Goal: Task Accomplishment & Management: Complete application form

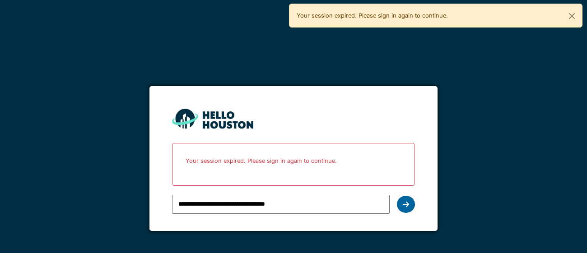
click at [411, 204] on div at bounding box center [406, 204] width 18 height 17
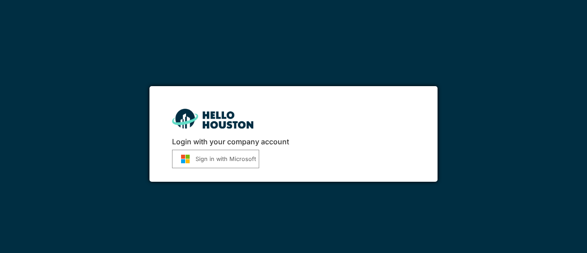
click at [224, 159] on button "Sign in with Microsoft" at bounding box center [215, 159] width 87 height 19
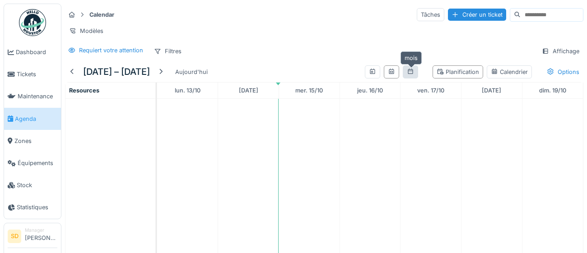
click at [412, 75] on div at bounding box center [410, 72] width 7 height 9
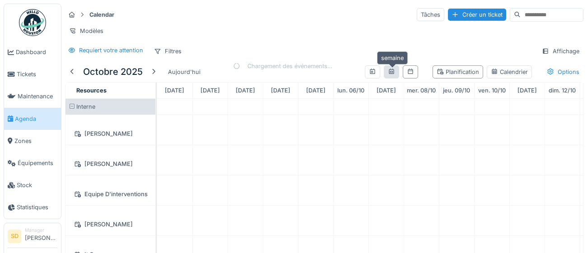
click at [392, 74] on icon at bounding box center [391, 72] width 7 height 6
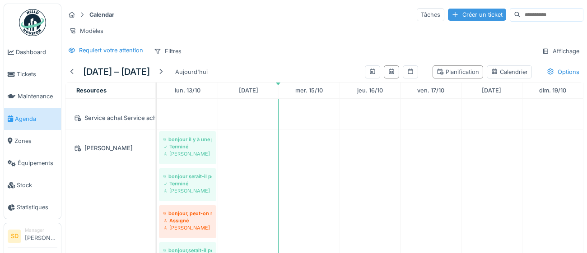
click at [450, 18] on div "Créer un ticket" at bounding box center [477, 15] width 58 height 12
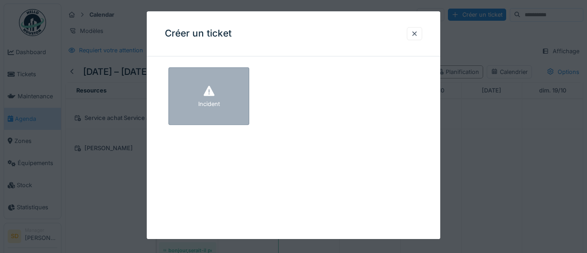
click at [237, 102] on div "Incident" at bounding box center [208, 96] width 81 height 58
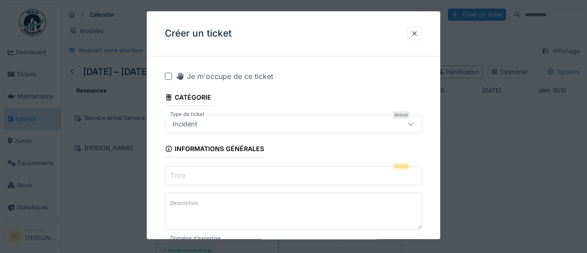
click at [212, 176] on input "Titre" at bounding box center [293, 176] width 257 height 19
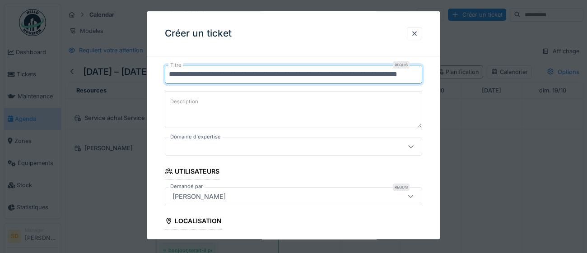
type input "**********"
click at [411, 149] on icon at bounding box center [410, 147] width 7 height 6
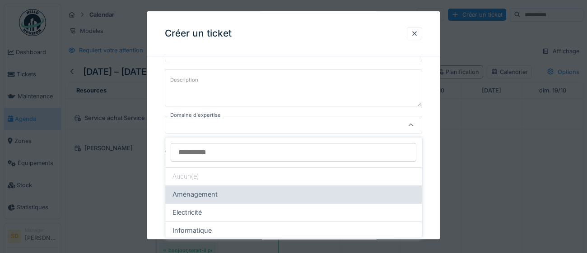
click at [347, 200] on div "Aménagement" at bounding box center [293, 195] width 257 height 18
type input "****"
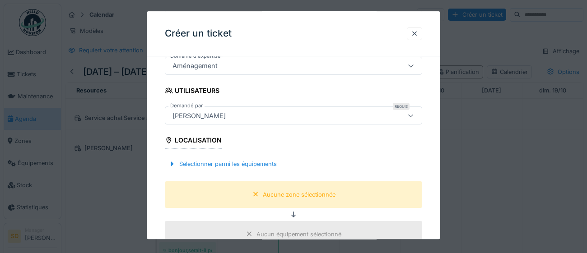
scroll to position [219, 0]
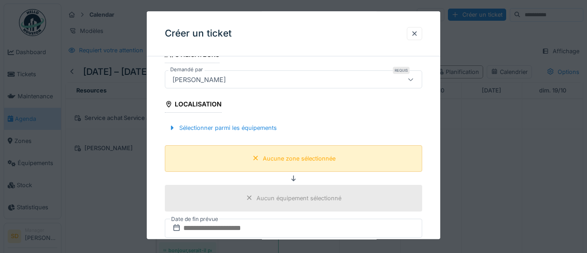
click at [323, 157] on div "Aucune zone sélectionnée" at bounding box center [299, 158] width 73 height 9
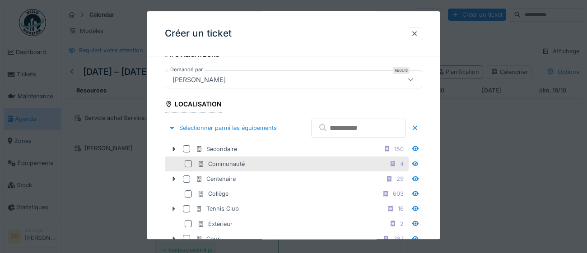
drag, startPoint x: 185, startPoint y: 172, endPoint x: 218, endPoint y: 179, distance: 33.8
click at [185, 153] on div at bounding box center [186, 148] width 7 height 7
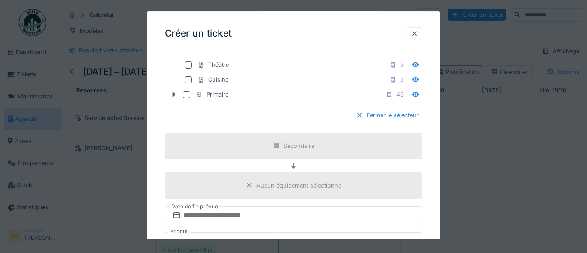
scroll to position [409, 0]
click at [361, 119] on div at bounding box center [359, 115] width 7 height 9
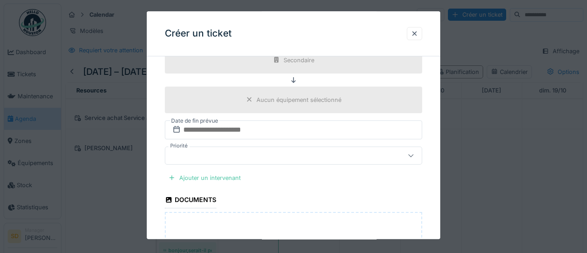
scroll to position [331, 0]
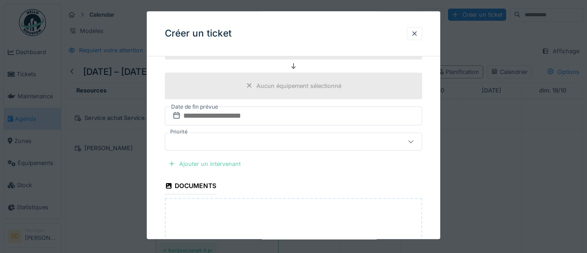
click at [211, 164] on div "Ajouter un intervenant" at bounding box center [204, 164] width 79 height 12
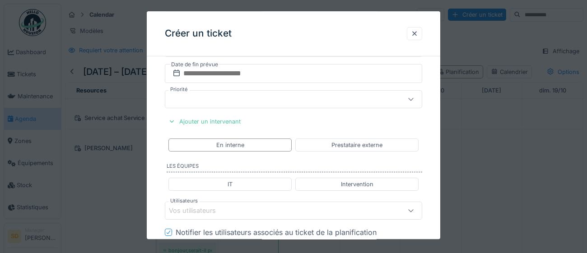
scroll to position [385, 0]
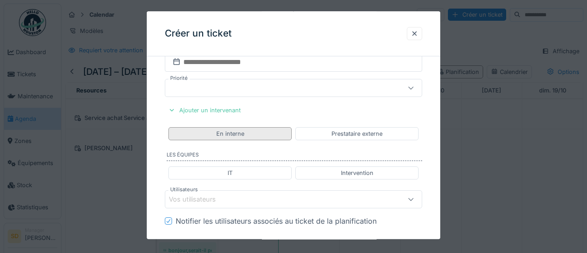
click at [277, 135] on div "En interne" at bounding box center [229, 133] width 123 height 13
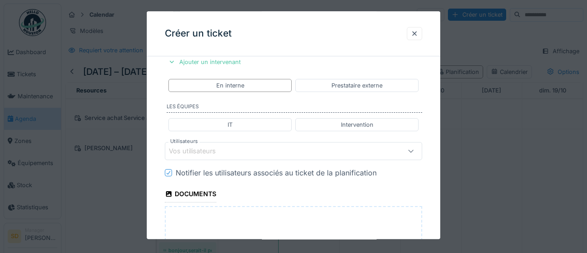
scroll to position [457, 0]
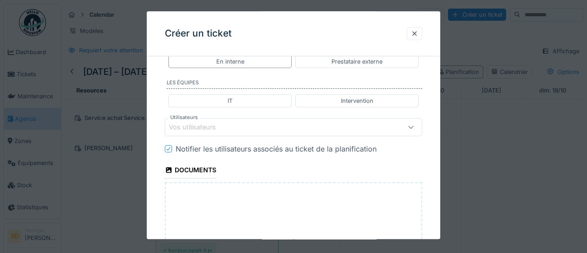
click at [275, 128] on div "Vos utilisateurs" at bounding box center [277, 127] width 217 height 10
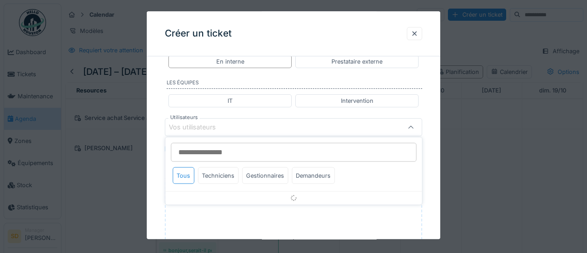
scroll to position [458, 0]
click at [271, 175] on div "Gestionnaires" at bounding box center [265, 176] width 46 height 17
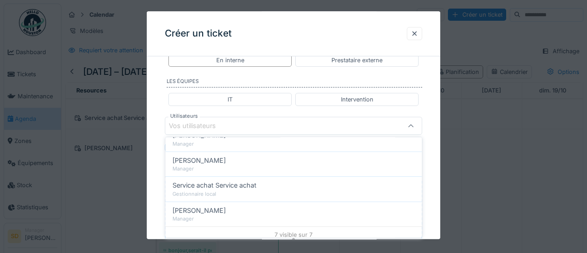
scroll to position [144, 0]
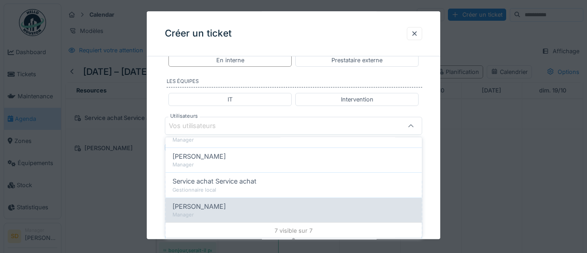
click at [193, 206] on span "[PERSON_NAME]" at bounding box center [199, 206] width 53 height 10
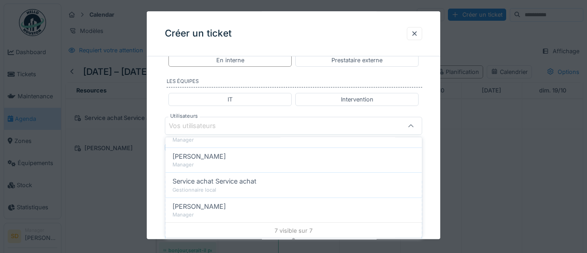
type input "****"
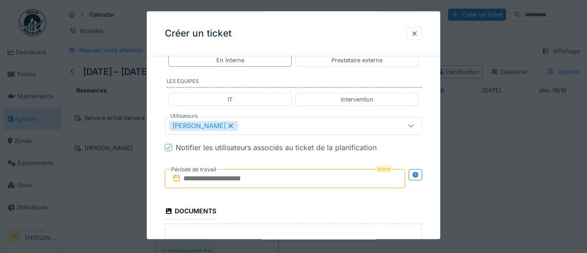
click at [427, 180] on div "**********" at bounding box center [294, 11] width 294 height 813
click at [278, 179] on input "text" at bounding box center [285, 178] width 240 height 19
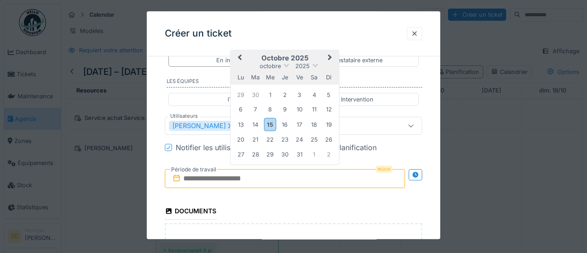
click at [321, 67] on div "octobre 2025" at bounding box center [285, 66] width 108 height 8
click at [259, 125] on div "14" at bounding box center [255, 125] width 12 height 12
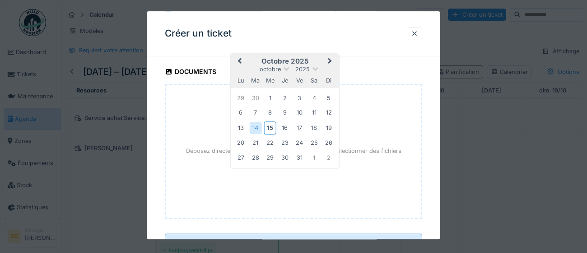
scroll to position [624, 0]
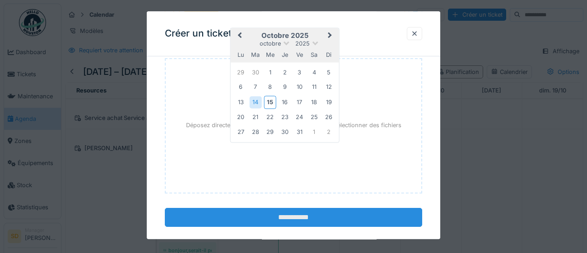
click at [316, 220] on input "**********" at bounding box center [293, 217] width 257 height 19
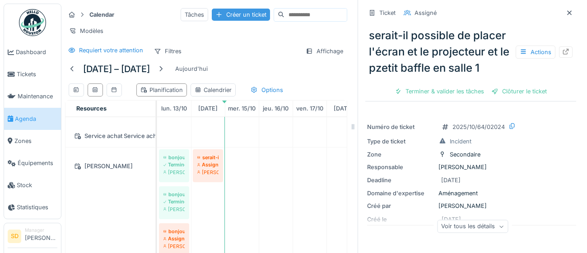
click at [212, 17] on div "Créer un ticket" at bounding box center [241, 15] width 58 height 12
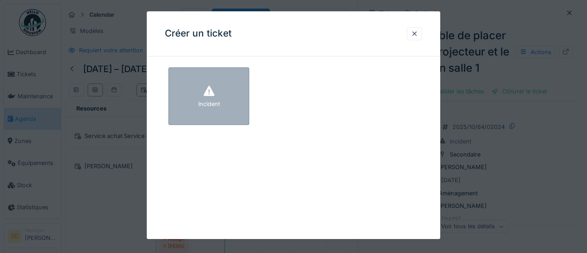
click at [228, 113] on div "Incident" at bounding box center [208, 96] width 81 height 58
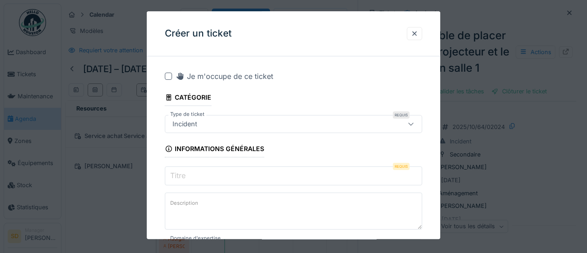
click at [207, 178] on input "Titre" at bounding box center [293, 176] width 257 height 19
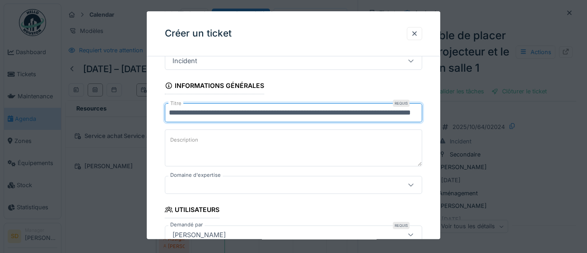
scroll to position [117, 0]
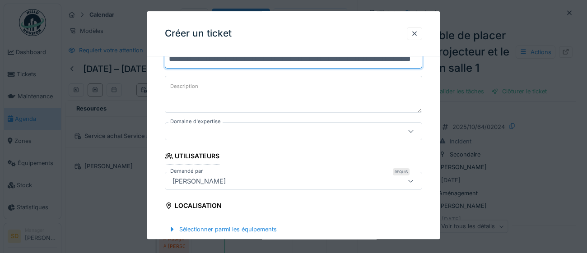
type input "**********"
click at [411, 131] on icon at bounding box center [410, 132] width 7 height 6
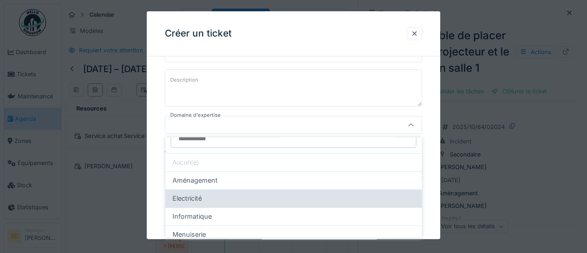
scroll to position [14, 0]
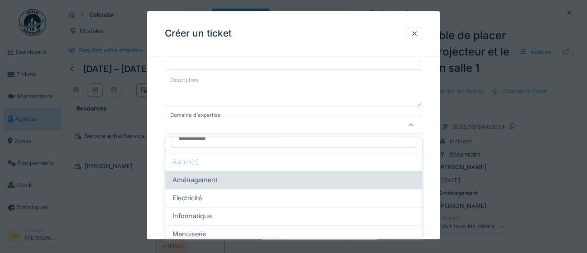
click at [276, 181] on div "Aménagement" at bounding box center [294, 180] width 242 height 10
type input "****"
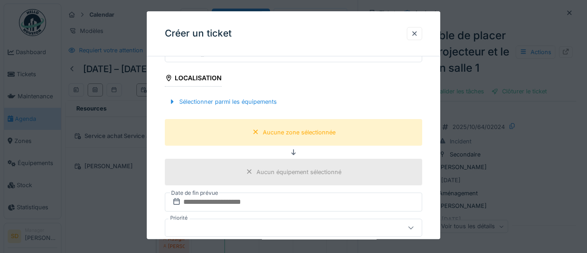
scroll to position [245, 0]
click at [291, 136] on div "Aucune zone sélectionnée" at bounding box center [299, 132] width 73 height 9
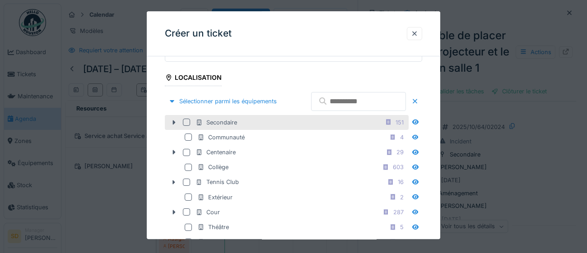
click at [191, 126] on div at bounding box center [188, 122] width 11 height 7
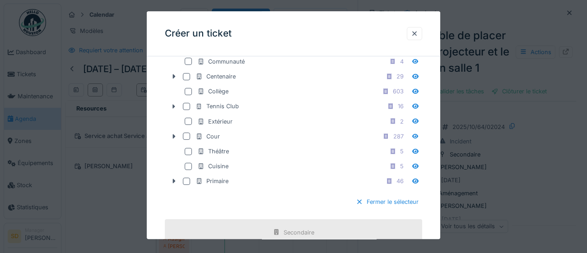
scroll to position [341, 0]
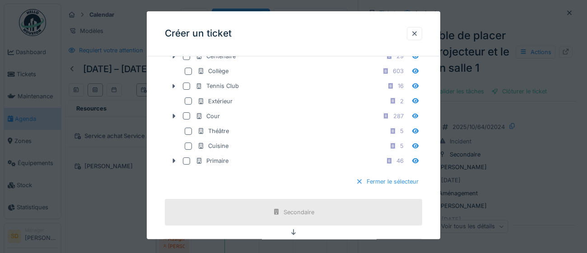
click at [384, 188] on div "Fermer le sélecteur" at bounding box center [387, 182] width 70 height 12
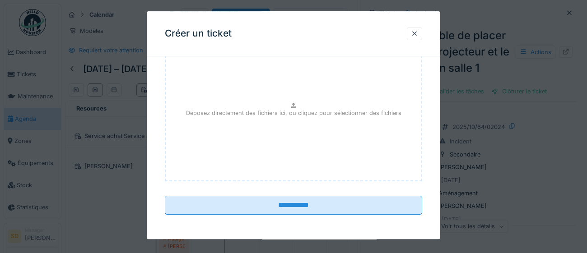
scroll to position [304, 0]
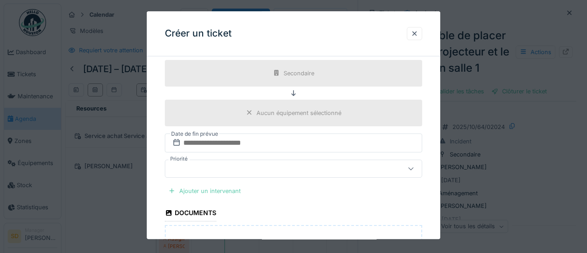
click at [228, 190] on div "Ajouter un intervenant" at bounding box center [204, 191] width 79 height 12
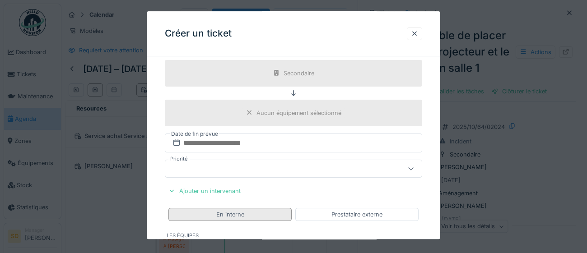
click at [255, 217] on div "En interne" at bounding box center [229, 214] width 123 height 13
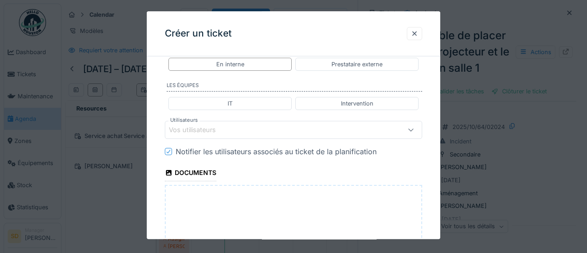
scroll to position [455, 0]
click at [240, 131] on div "Vos utilisateurs" at bounding box center [277, 130] width 217 height 10
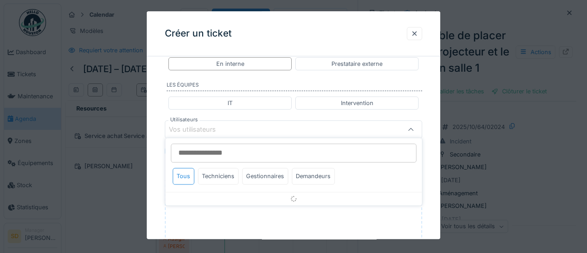
scroll to position [458, 0]
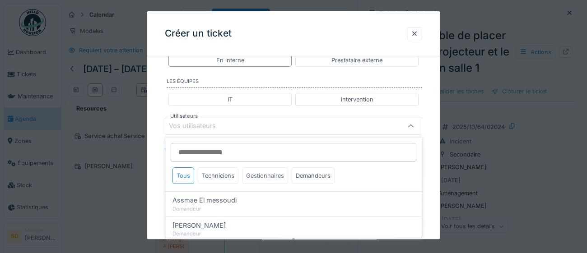
click at [272, 179] on div "Gestionnaires" at bounding box center [265, 176] width 46 height 17
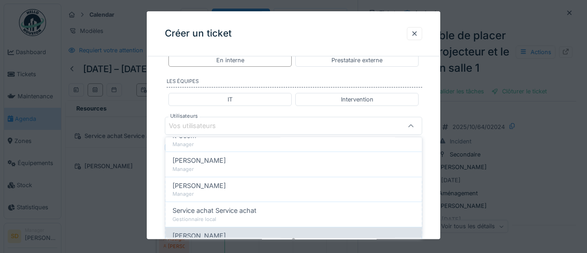
scroll to position [144, 0]
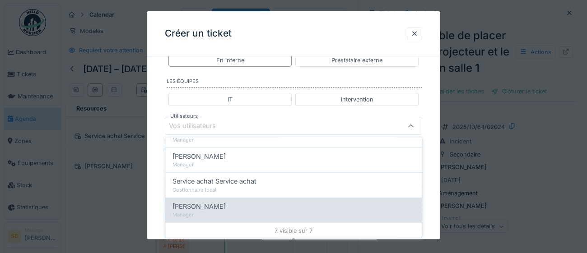
click at [244, 213] on div "Manager" at bounding box center [294, 215] width 242 height 8
type input "****"
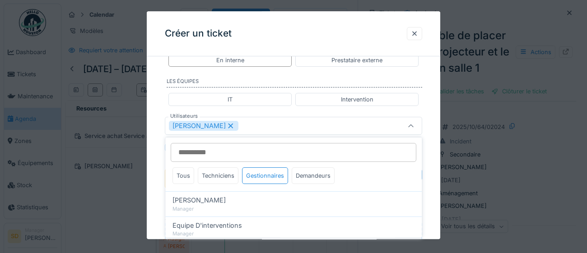
click at [433, 207] on div "**********" at bounding box center [294, 11] width 294 height 813
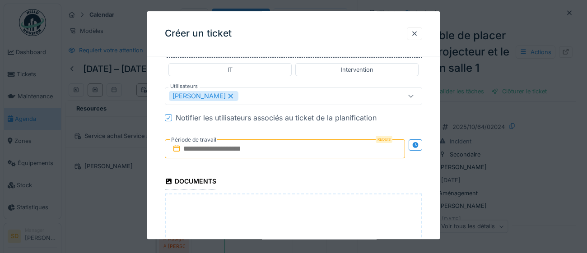
scroll to position [495, 0]
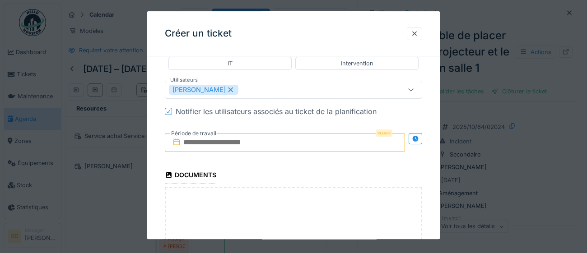
click at [282, 145] on input "text" at bounding box center [285, 142] width 240 height 19
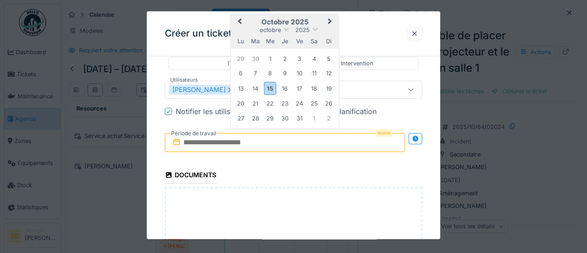
click at [337, 29] on div "octobre 2025" at bounding box center [285, 30] width 108 height 8
click at [272, 89] on div "15" at bounding box center [270, 88] width 12 height 13
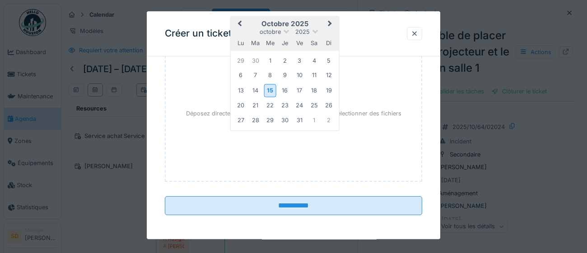
scroll to position [636, 0]
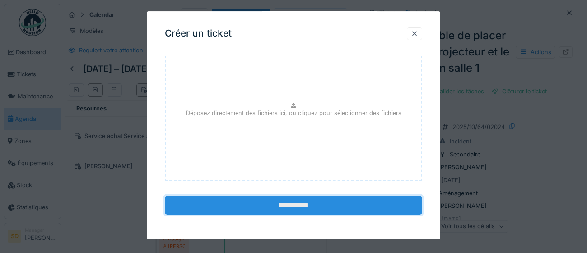
click at [285, 209] on input "**********" at bounding box center [293, 205] width 257 height 19
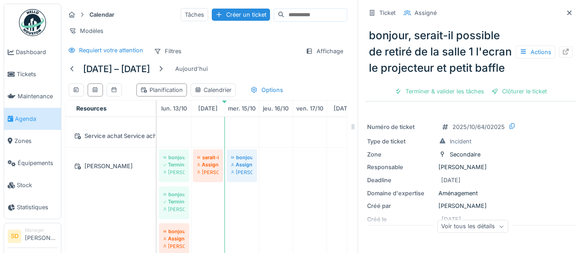
click at [27, 119] on span "Agenda" at bounding box center [36, 119] width 42 height 9
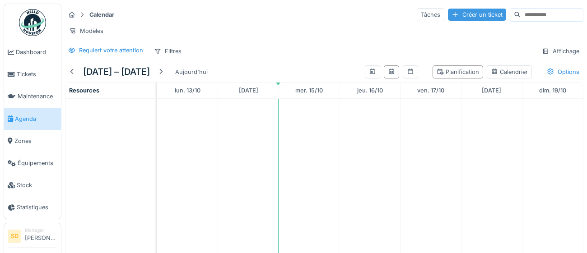
click at [448, 16] on div "Créer un ticket" at bounding box center [477, 15] width 58 height 12
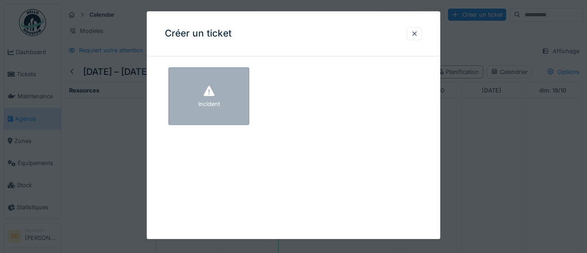
click at [220, 113] on div "Incident" at bounding box center [208, 96] width 81 height 58
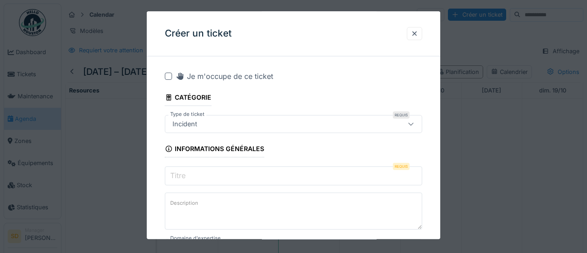
click at [236, 175] on input "Titre" at bounding box center [293, 176] width 257 height 19
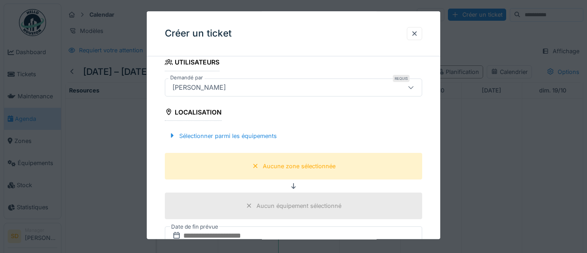
scroll to position [213, 0]
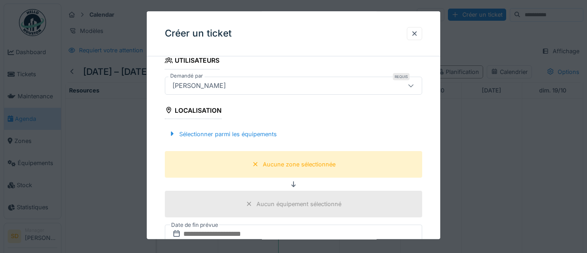
type input "**********"
click at [298, 166] on div "Aucune zone sélectionnée" at bounding box center [299, 164] width 73 height 9
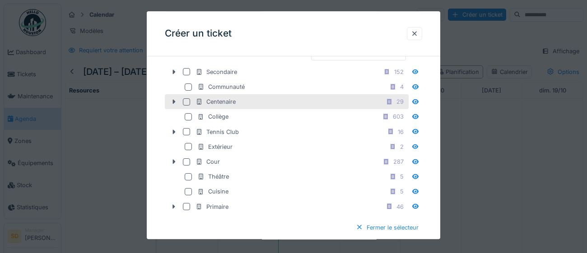
scroll to position [291, 0]
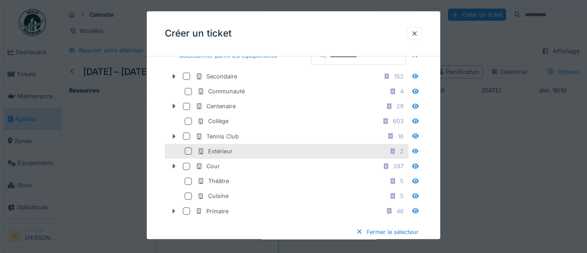
click at [189, 155] on div at bounding box center [188, 151] width 7 height 7
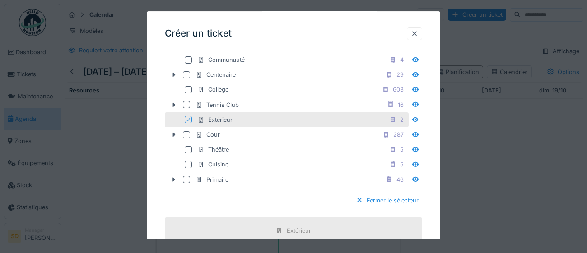
scroll to position [400, 0]
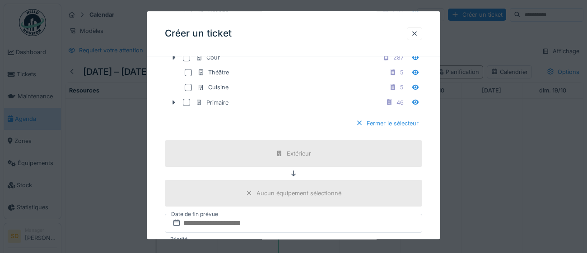
click at [379, 130] on div "Fermer le sélecteur" at bounding box center [387, 123] width 70 height 12
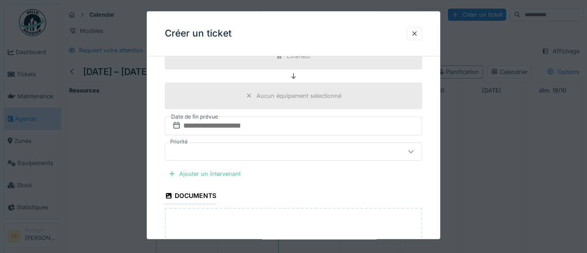
scroll to position [323, 0]
click at [208, 173] on div "Ajouter un intervenant" at bounding box center [204, 172] width 79 height 12
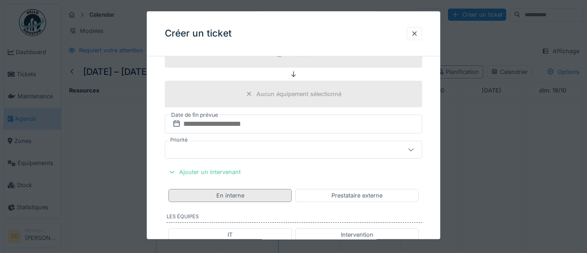
click at [280, 198] on div "En interne" at bounding box center [229, 195] width 123 height 13
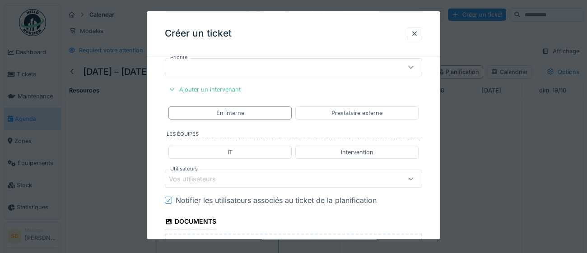
scroll to position [411, 0]
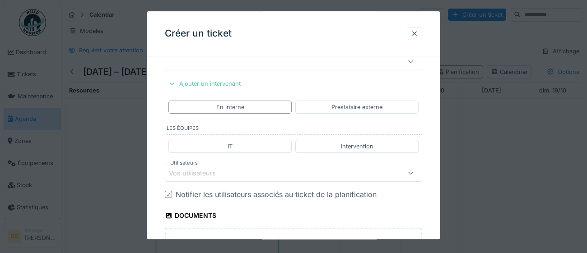
click at [229, 176] on div "Vos utilisateurs" at bounding box center [277, 173] width 217 height 10
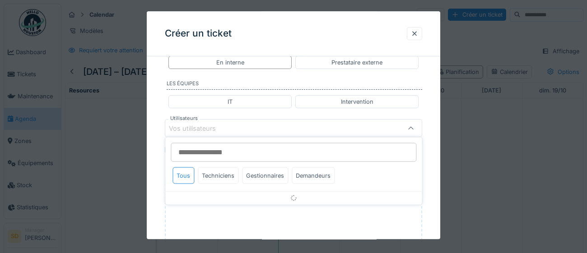
scroll to position [458, 0]
click at [219, 174] on div "Techniciens" at bounding box center [218, 176] width 41 height 17
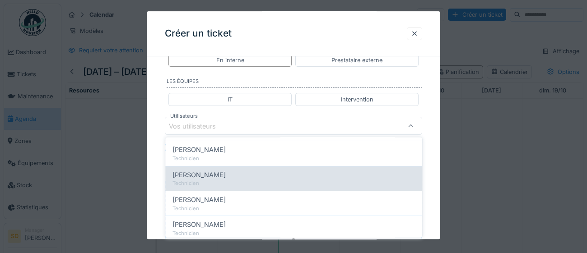
scroll to position [69, 0]
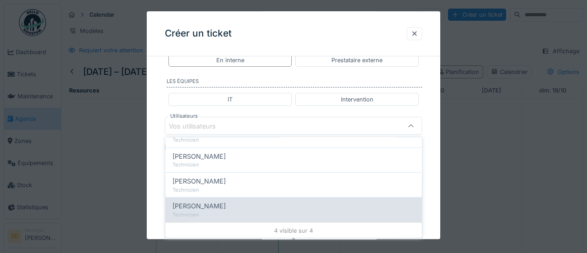
click at [243, 215] on div "Technicien" at bounding box center [294, 215] width 242 height 8
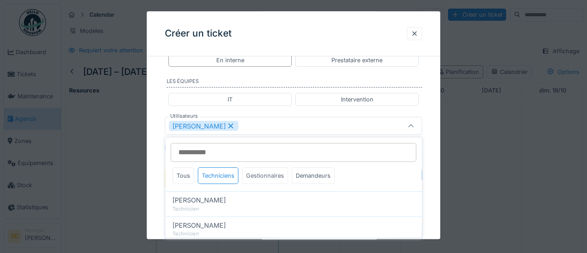
click at [266, 178] on div "Gestionnaires" at bounding box center [265, 176] width 46 height 17
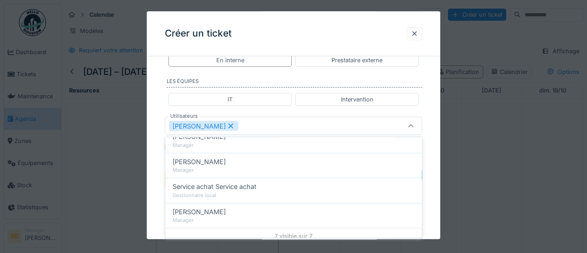
scroll to position [144, 0]
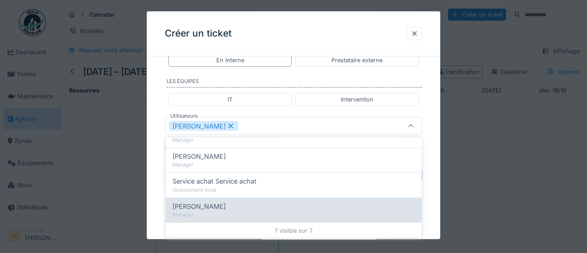
click at [241, 209] on div "[PERSON_NAME]" at bounding box center [294, 206] width 242 height 10
type input "*********"
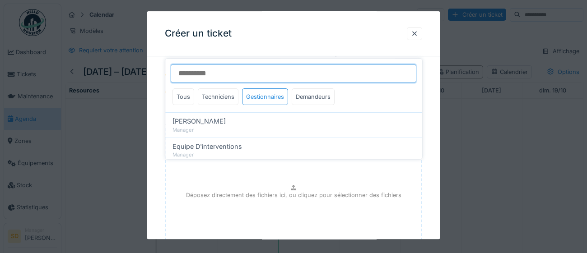
scroll to position [558, 0]
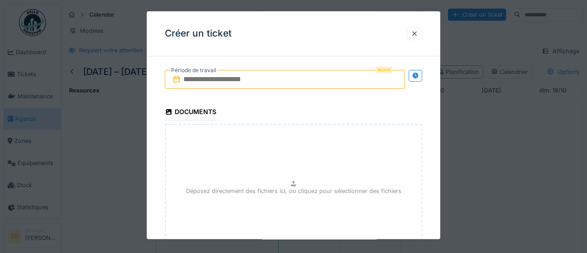
click at [355, 82] on input "text" at bounding box center [285, 79] width 240 height 19
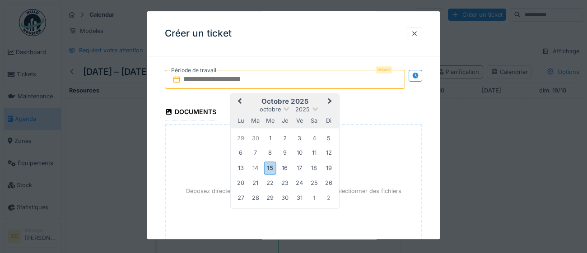
type input "**********"
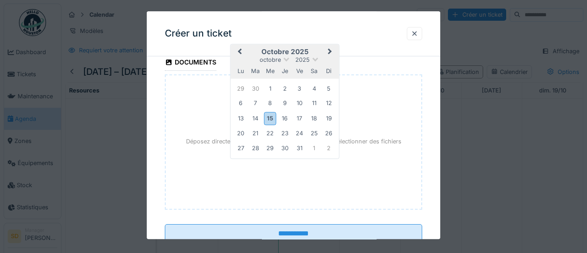
scroll to position [636, 0]
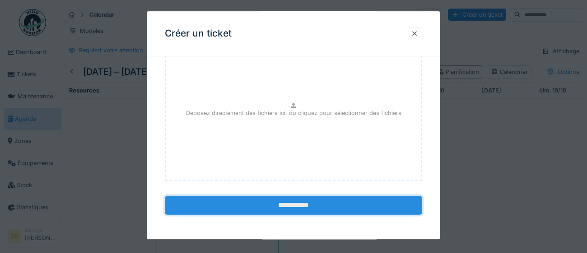
click at [304, 210] on input "**********" at bounding box center [293, 205] width 257 height 19
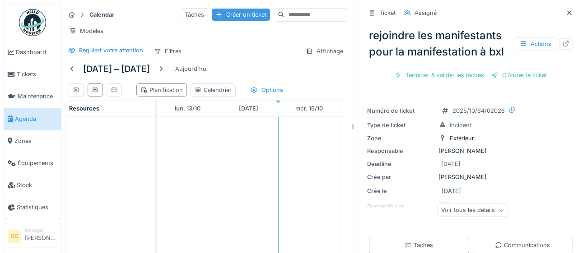
click at [220, 14] on div "Créer un ticket" at bounding box center [241, 15] width 58 height 12
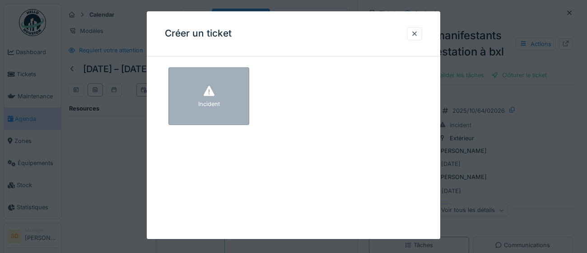
click at [237, 101] on div "Incident" at bounding box center [208, 96] width 81 height 58
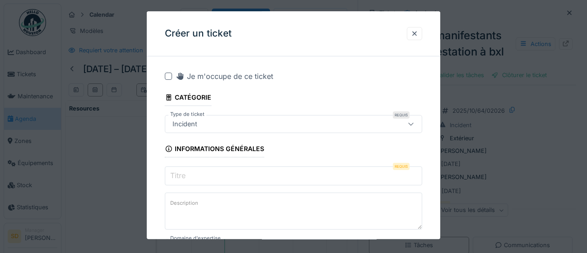
click at [211, 177] on input "Titre" at bounding box center [293, 176] width 257 height 19
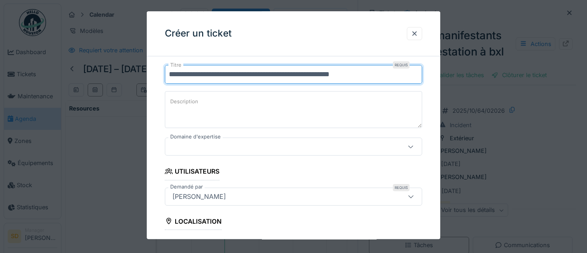
scroll to position [111, 0]
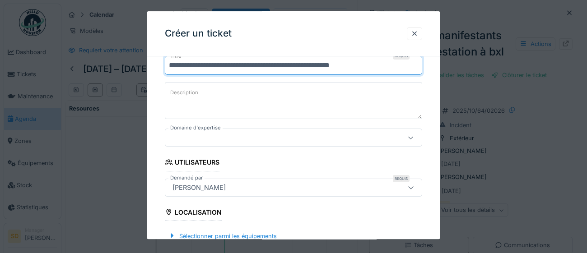
type input "**********"
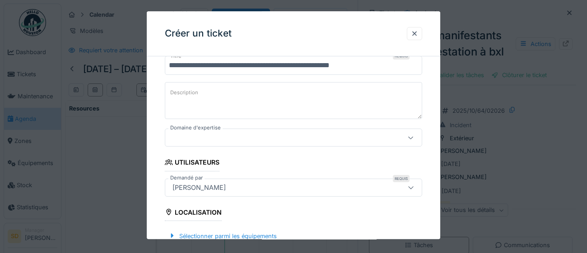
click at [412, 139] on icon at bounding box center [410, 138] width 7 height 6
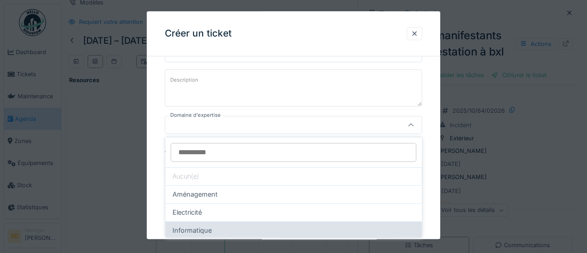
scroll to position [37, 0]
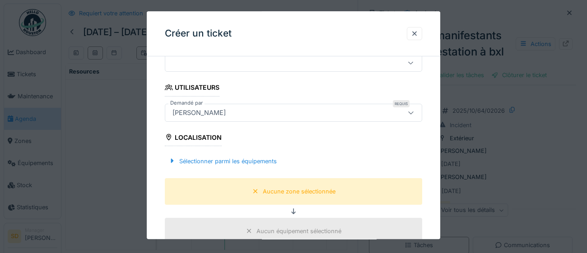
scroll to position [218, 0]
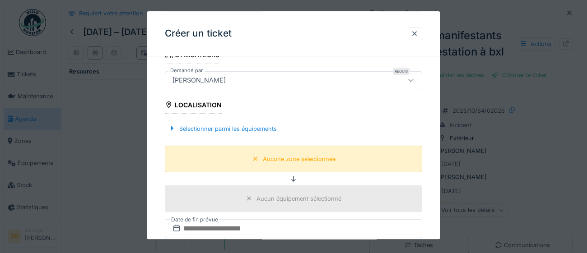
click at [289, 157] on div "Aucune zone sélectionnée" at bounding box center [299, 159] width 73 height 9
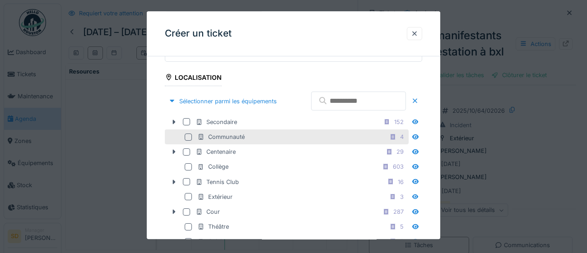
scroll to position [258, 0]
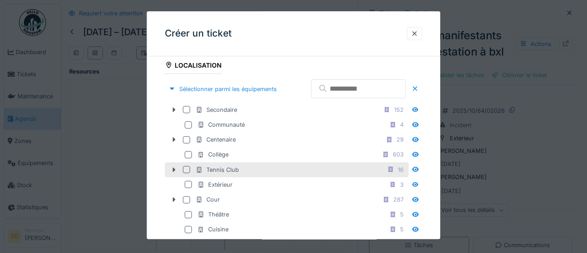
click at [185, 173] on div at bounding box center [186, 169] width 7 height 7
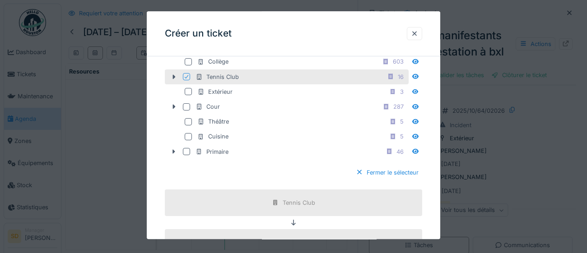
scroll to position [352, 0]
click at [360, 176] on div at bounding box center [359, 172] width 7 height 9
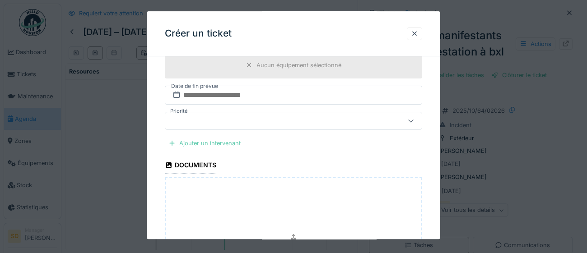
click at [230, 142] on div "Ajouter un intervenant" at bounding box center [204, 143] width 79 height 12
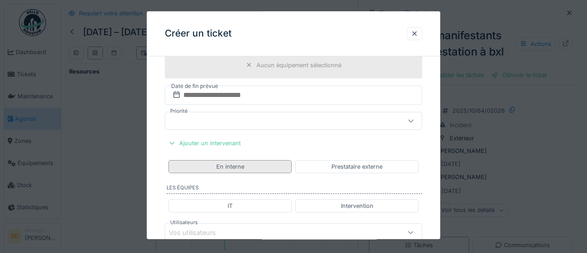
click at [246, 168] on div "En interne" at bounding box center [229, 166] width 123 height 13
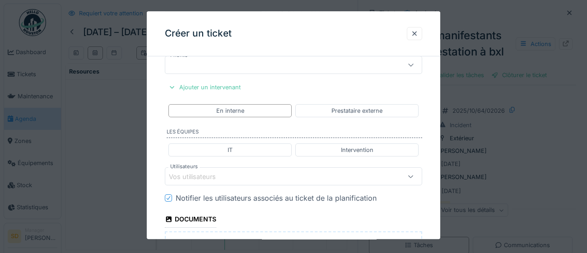
click at [263, 177] on div "Vos utilisateurs" at bounding box center [277, 177] width 217 height 10
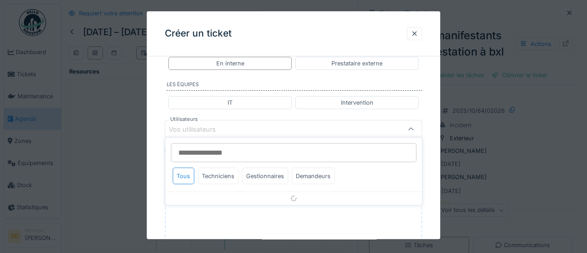
scroll to position [458, 0]
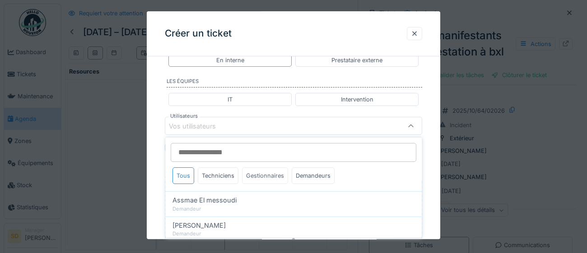
click at [278, 178] on div "Gestionnaires" at bounding box center [265, 176] width 46 height 17
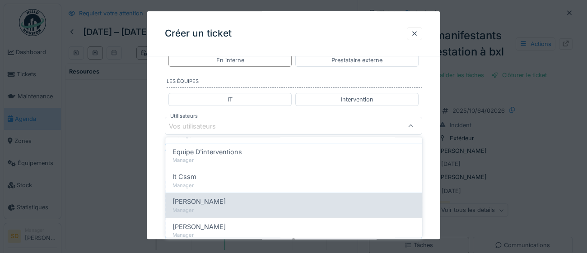
scroll to position [98, 0]
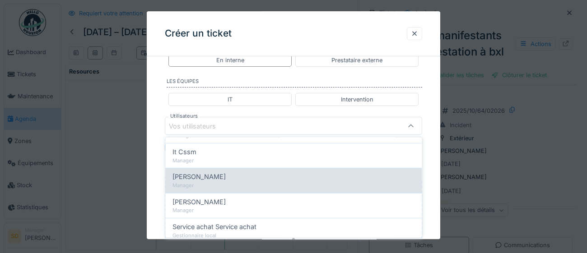
click at [269, 182] on div "Manager" at bounding box center [294, 186] width 242 height 8
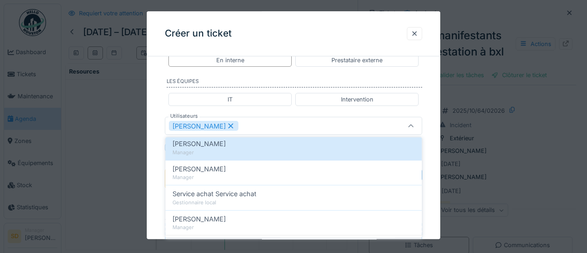
scroll to position [144, 0]
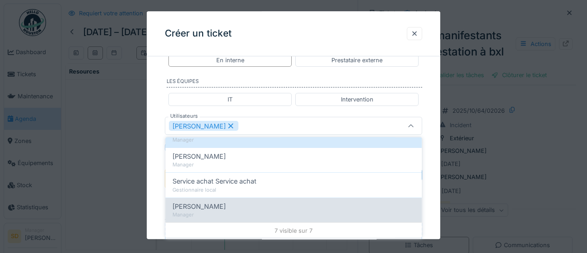
click at [275, 211] on div "Manager" at bounding box center [294, 215] width 242 height 8
type input "*********"
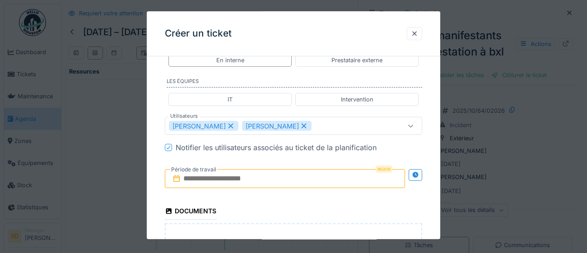
click at [435, 212] on div "**********" at bounding box center [294, 11] width 294 height 813
click at [271, 182] on input "text" at bounding box center [285, 179] width 240 height 19
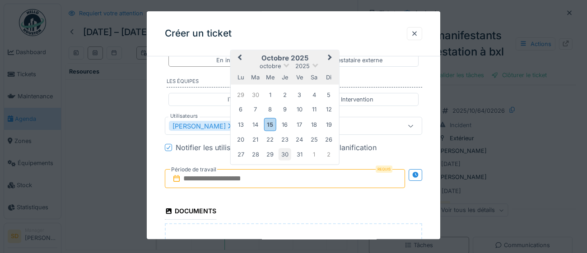
type input "**********"
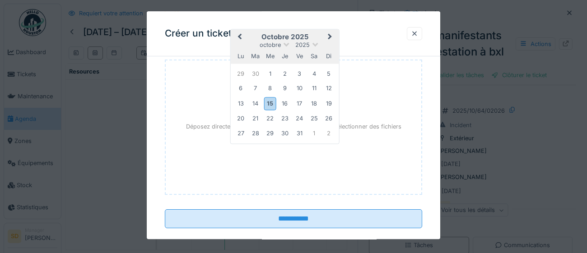
scroll to position [636, 0]
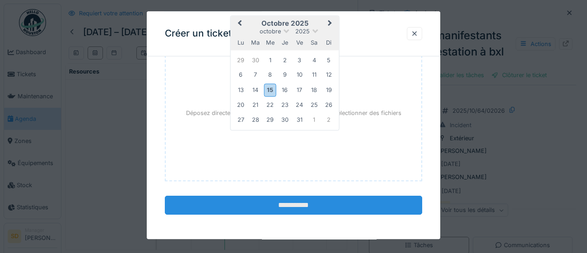
click at [302, 206] on input "**********" at bounding box center [293, 205] width 257 height 19
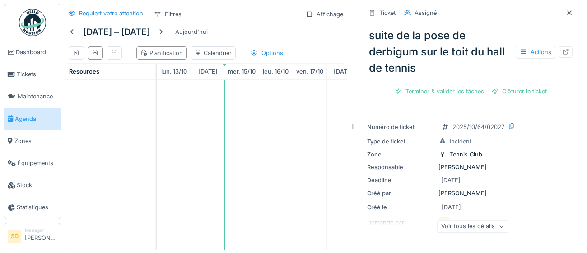
click at [21, 120] on span "Agenda" at bounding box center [36, 119] width 42 height 9
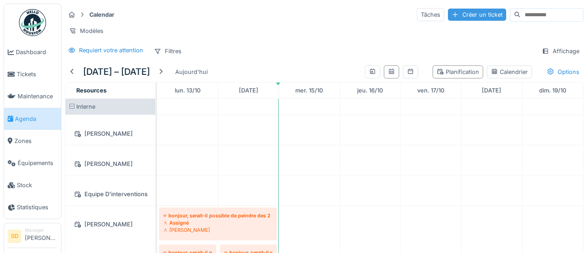
click at [453, 16] on div "Créer un ticket" at bounding box center [477, 15] width 58 height 12
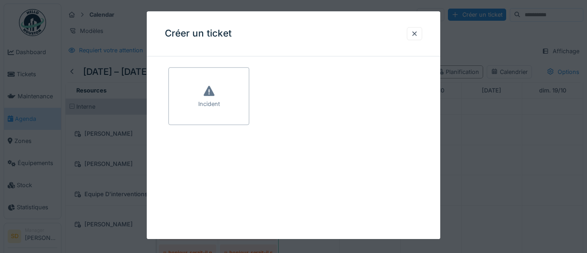
click at [244, 98] on div "Incident" at bounding box center [208, 96] width 81 height 58
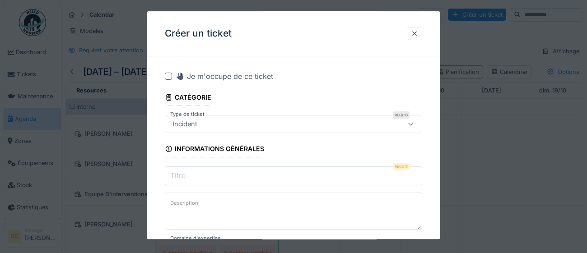
click at [226, 176] on input "Titre" at bounding box center [293, 176] width 257 height 19
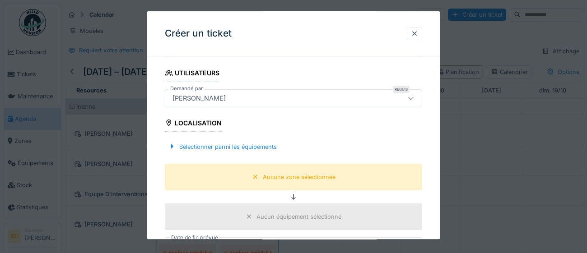
scroll to position [209, 0]
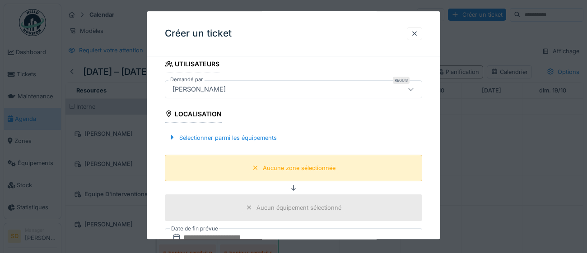
type input "**********"
click at [309, 169] on div "Aucune zone sélectionnée" at bounding box center [299, 168] width 73 height 9
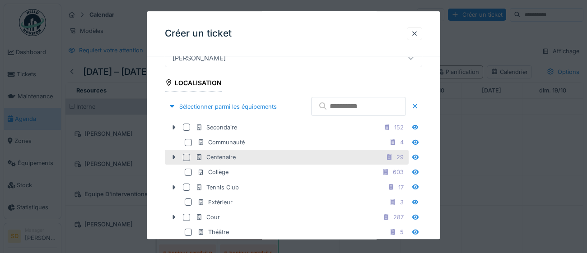
scroll to position [269, 0]
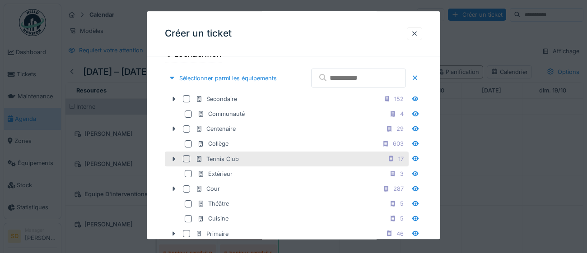
click at [187, 163] on div at bounding box center [186, 158] width 7 height 7
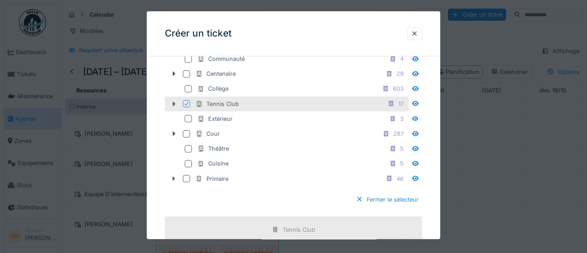
scroll to position [331, 0]
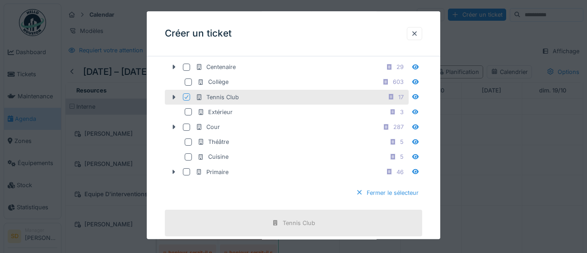
click at [395, 199] on div "Fermer le sélecteur" at bounding box center [387, 193] width 70 height 12
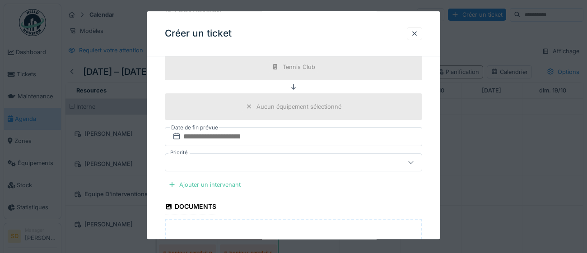
scroll to position [302, 0]
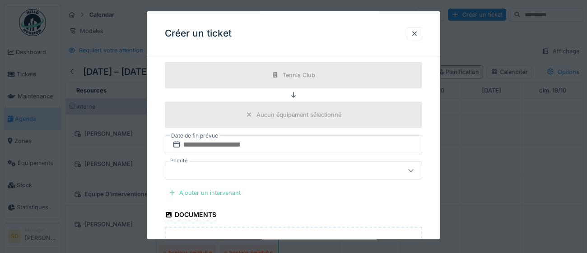
click at [205, 192] on div "Ajouter un intervenant" at bounding box center [204, 193] width 79 height 12
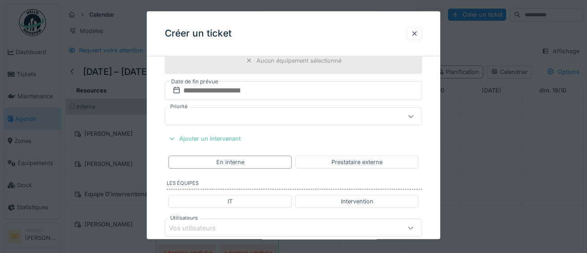
scroll to position [358, 0]
click at [261, 160] on div "En interne" at bounding box center [229, 160] width 123 height 13
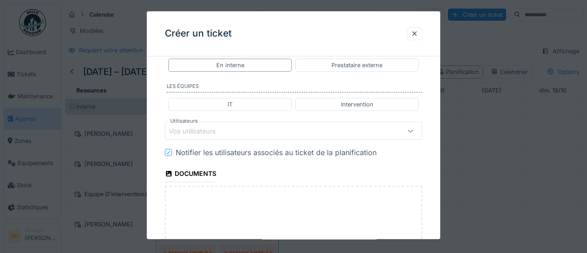
scroll to position [472, 0]
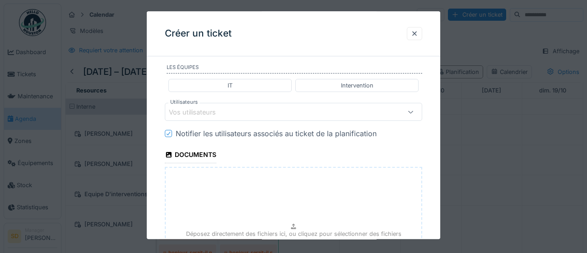
click at [259, 109] on div "Vos utilisateurs" at bounding box center [277, 113] width 217 height 10
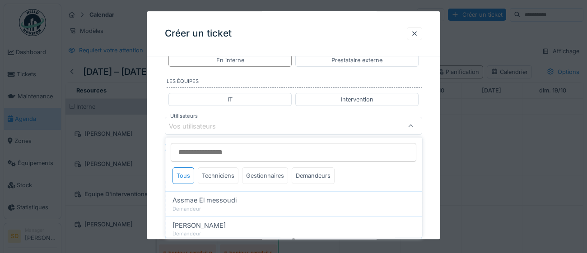
click at [271, 177] on div "Gestionnaires" at bounding box center [265, 176] width 46 height 17
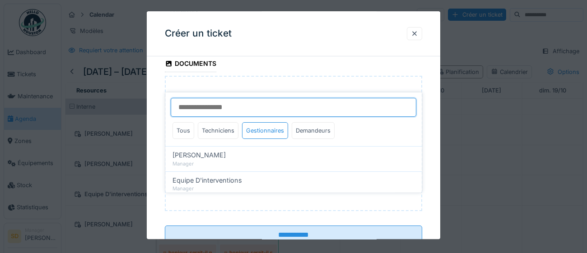
scroll to position [574, 0]
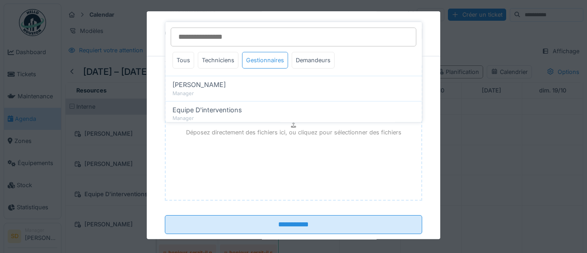
click at [276, 61] on div "Gestionnaires" at bounding box center [265, 60] width 46 height 17
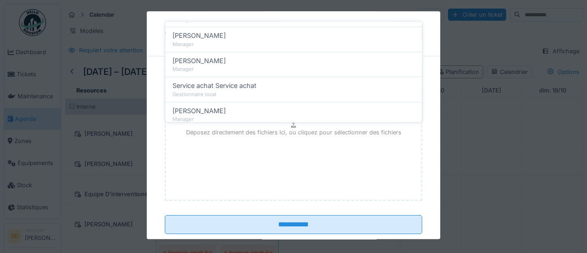
scroll to position [144, 0]
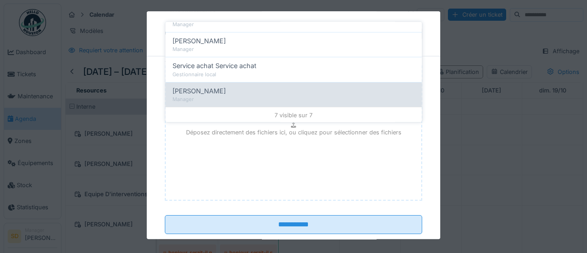
click at [224, 91] on span "[PERSON_NAME]" at bounding box center [199, 91] width 53 height 10
type input "****"
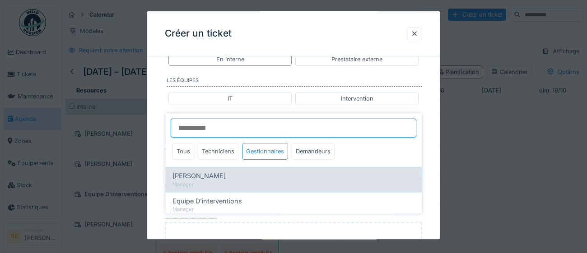
scroll to position [458, 0]
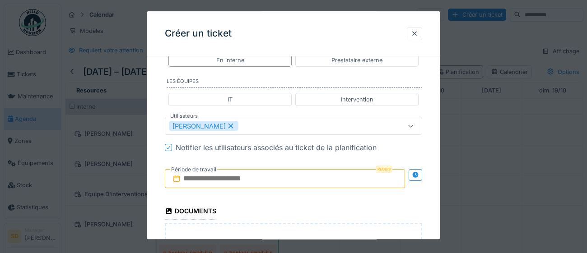
click at [432, 201] on div "**********" at bounding box center [294, 11] width 294 height 813
click at [302, 182] on input "text" at bounding box center [285, 179] width 240 height 19
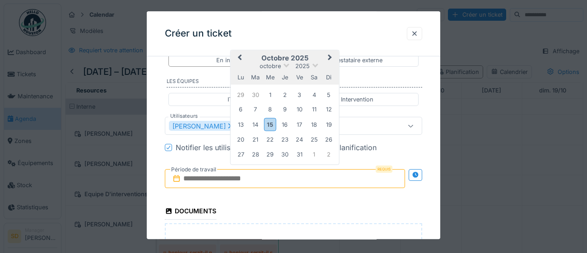
click at [337, 88] on div "octobre 2025 octobre 2025 lu ma me je ve sa di 29 30 1 2 3 4 5 6 7 8 9 10 11 12…" at bounding box center [285, 108] width 108 height 114
click at [243, 124] on div "13" at bounding box center [241, 125] width 12 height 12
click at [254, 124] on div "14" at bounding box center [255, 125] width 12 height 12
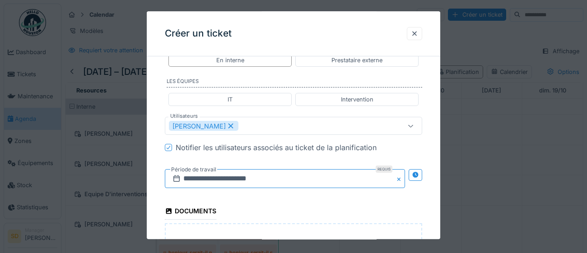
click at [293, 180] on input "**********" at bounding box center [285, 179] width 240 height 19
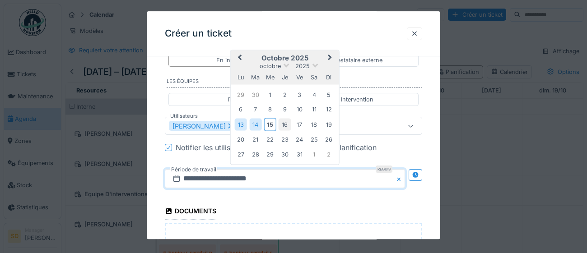
click at [273, 124] on div "15" at bounding box center [270, 124] width 12 height 13
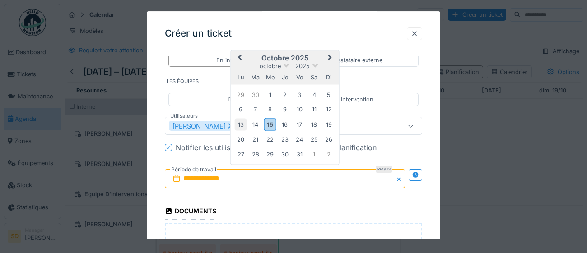
click at [243, 127] on div "13" at bounding box center [241, 125] width 12 height 12
drag, startPoint x: 253, startPoint y: 126, endPoint x: 285, endPoint y: 135, distance: 33.0
click at [254, 125] on div "14" at bounding box center [255, 125] width 12 height 12
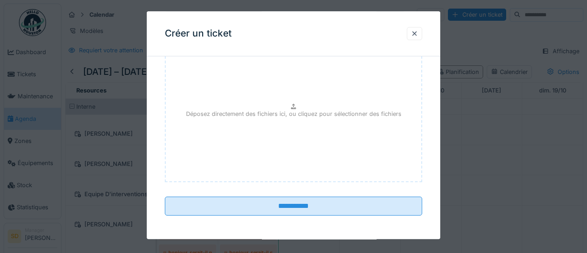
scroll to position [636, 0]
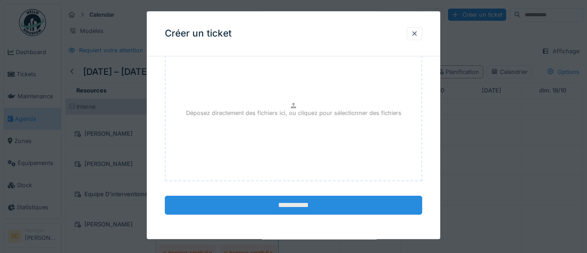
click at [311, 204] on input "**********" at bounding box center [293, 205] width 257 height 19
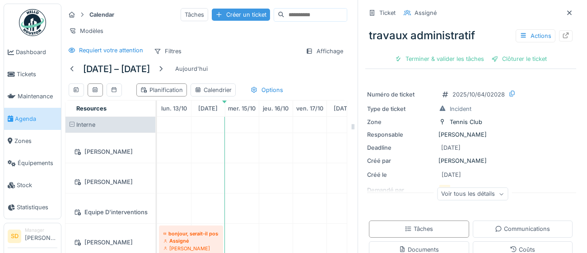
click at [217, 12] on div "Créer un ticket" at bounding box center [241, 15] width 58 height 12
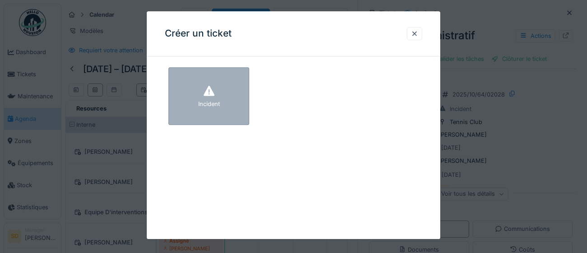
click at [230, 110] on div "Incident" at bounding box center [208, 96] width 81 height 58
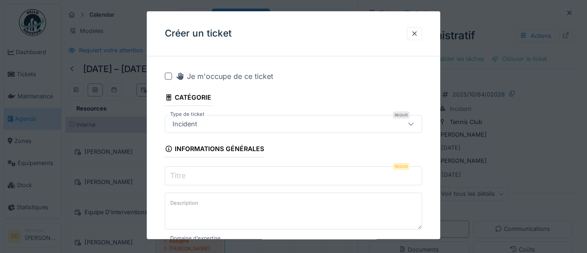
click at [190, 176] on input "Titre" at bounding box center [293, 176] width 257 height 19
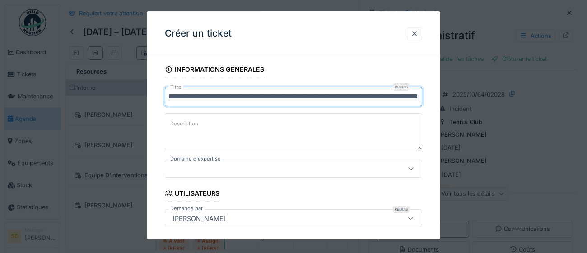
scroll to position [91, 0]
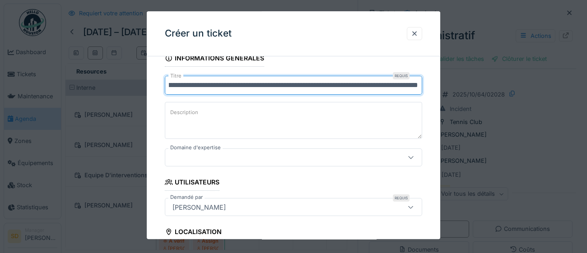
type input "**********"
click at [411, 159] on icon at bounding box center [410, 158] width 7 height 6
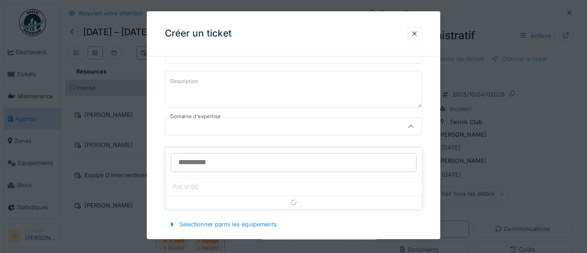
scroll to position [123, 0]
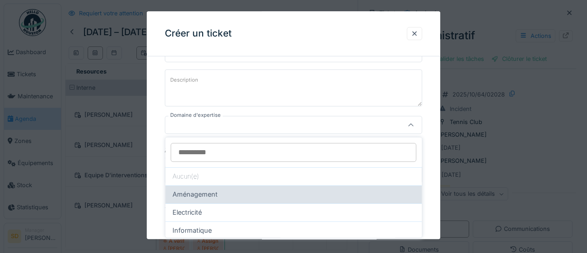
click at [230, 193] on div "Aménagement" at bounding box center [294, 195] width 242 height 10
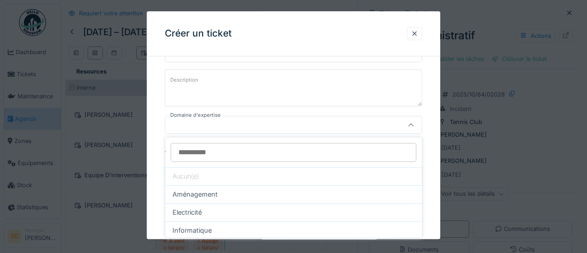
type input "****"
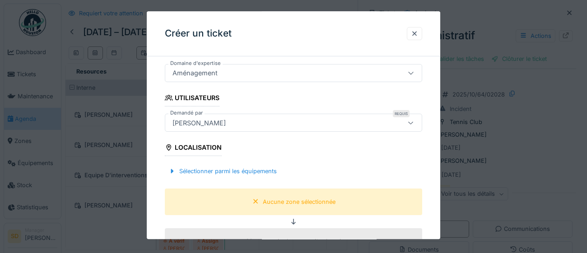
scroll to position [177, 0]
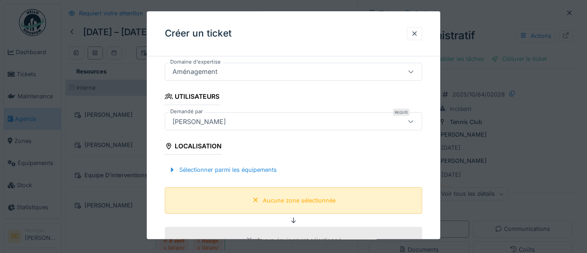
click at [263, 202] on div "Aucune zone sélectionnée" at bounding box center [299, 200] width 73 height 9
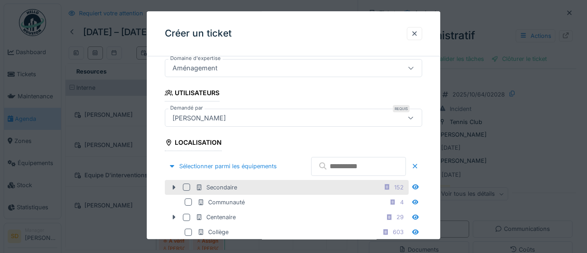
scroll to position [181, 0]
click at [187, 191] on div at bounding box center [186, 186] width 7 height 7
click at [175, 190] on icon at bounding box center [173, 187] width 7 height 6
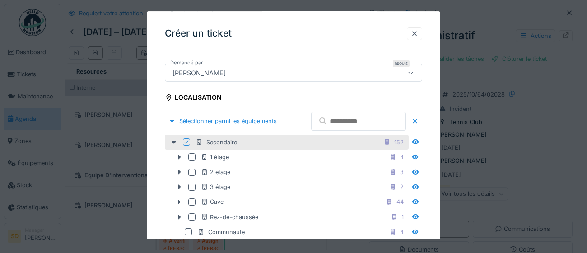
scroll to position [275, 0]
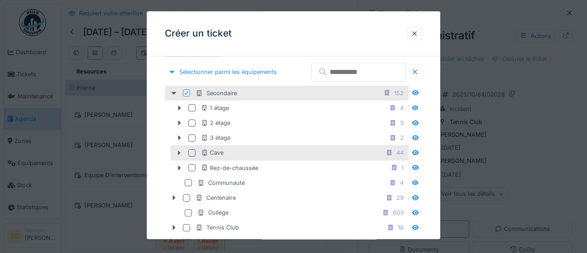
click at [190, 157] on div at bounding box center [191, 153] width 7 height 7
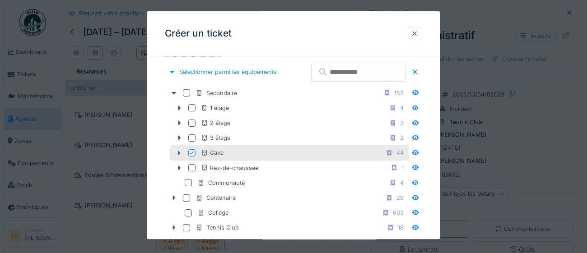
click at [430, 195] on div "**********" at bounding box center [294, 245] width 294 height 912
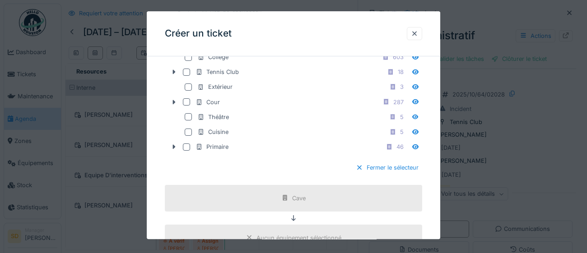
scroll to position [501, 0]
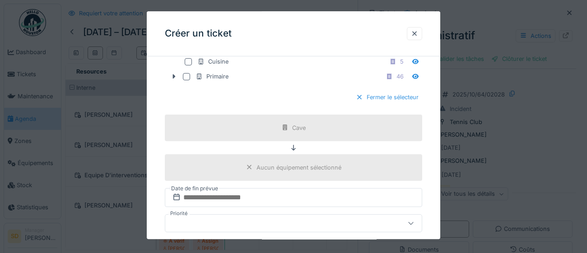
click at [373, 104] on div "Fermer le sélecteur" at bounding box center [387, 98] width 70 height 12
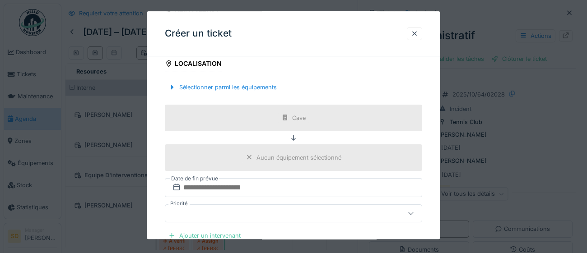
scroll to position [298, 0]
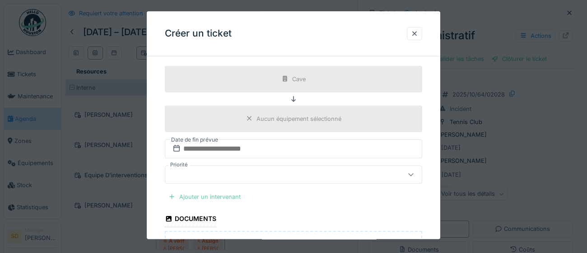
click at [230, 196] on div "Ajouter un intervenant" at bounding box center [204, 197] width 79 height 12
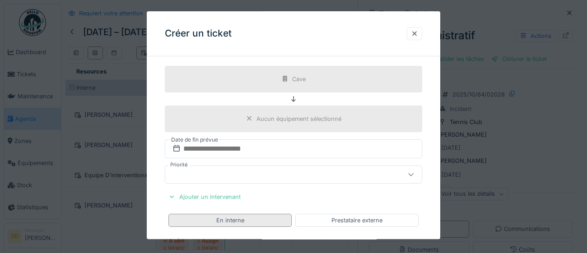
click at [228, 220] on div "En interne" at bounding box center [230, 220] width 28 height 9
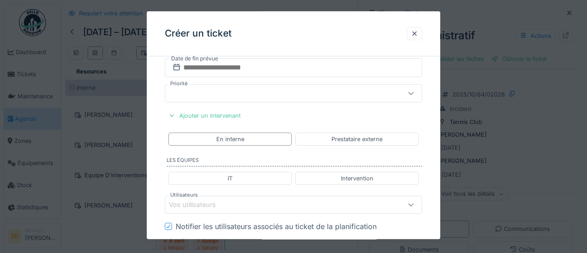
scroll to position [390, 0]
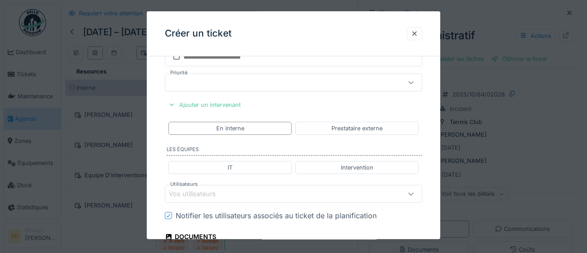
click at [248, 194] on div "Vos utilisateurs" at bounding box center [277, 194] width 217 height 10
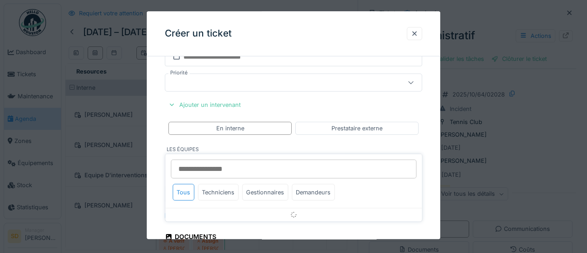
scroll to position [458, 0]
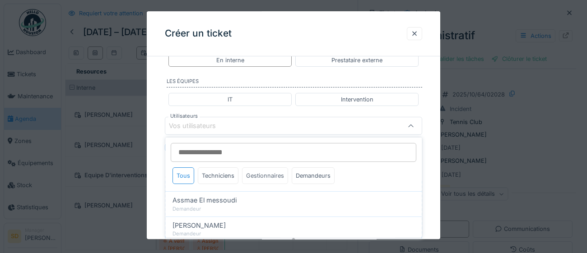
click at [278, 177] on div "Gestionnaires" at bounding box center [265, 176] width 46 height 17
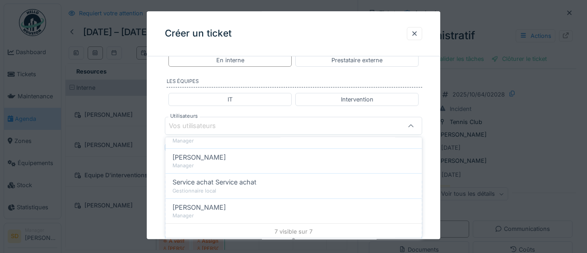
scroll to position [144, 0]
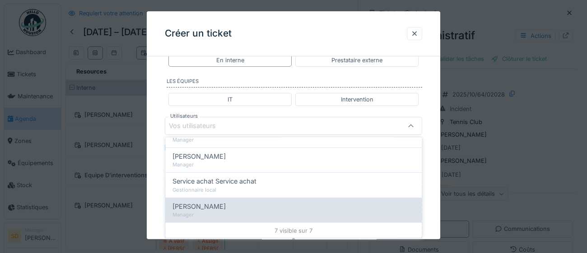
click at [239, 211] on div "Manager" at bounding box center [294, 215] width 242 height 8
type input "****"
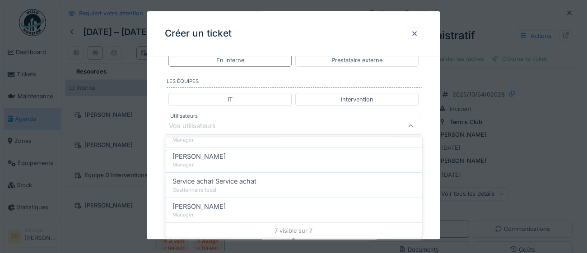
scroll to position [0, 0]
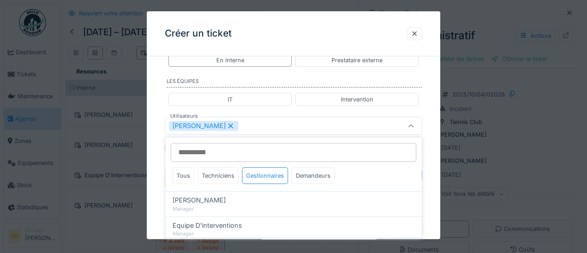
click at [428, 213] on div "**********" at bounding box center [294, 11] width 294 height 813
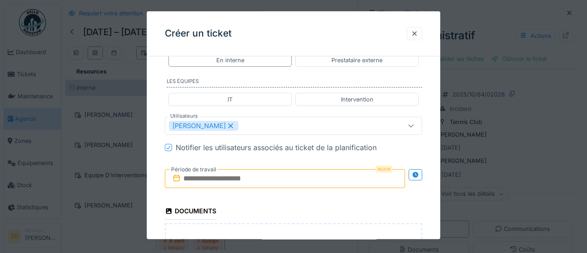
click at [278, 180] on input "text" at bounding box center [285, 178] width 240 height 19
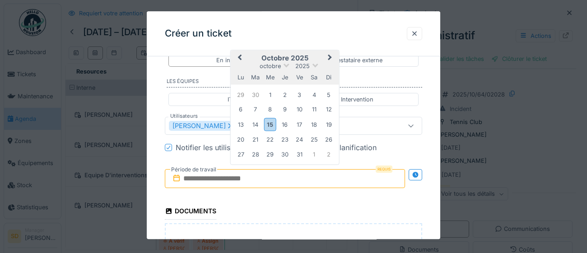
click at [336, 70] on div "lu ma me je ve sa di" at bounding box center [285, 77] width 108 height 14
click at [270, 126] on div "15" at bounding box center [270, 124] width 12 height 13
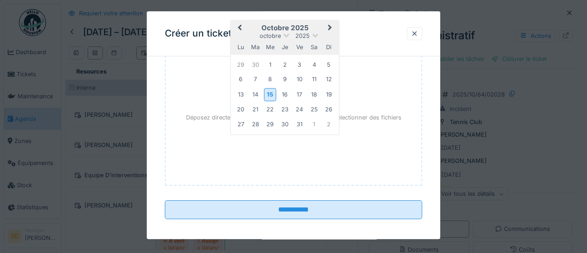
scroll to position [636, 0]
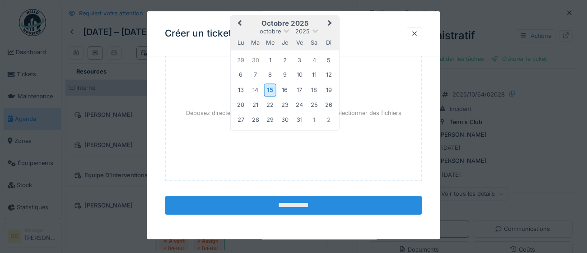
click at [302, 207] on input "**********" at bounding box center [293, 205] width 257 height 19
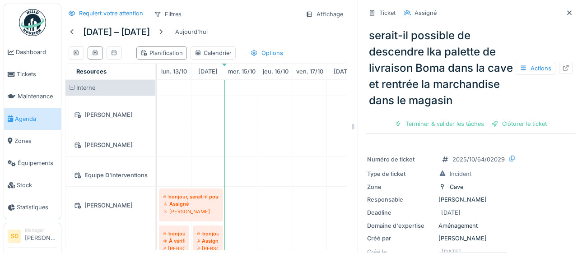
click at [27, 118] on span "Agenda" at bounding box center [36, 119] width 42 height 9
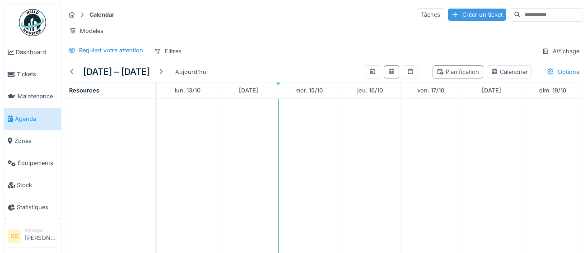
click at [453, 11] on div "Créer un ticket" at bounding box center [477, 15] width 58 height 12
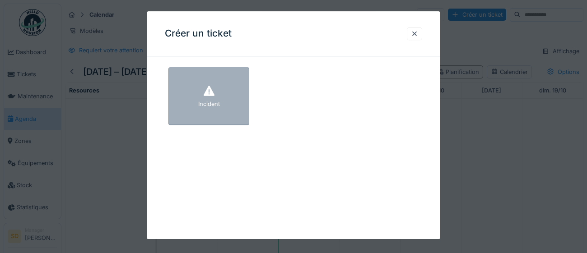
click at [201, 116] on div "Incident" at bounding box center [208, 96] width 81 height 58
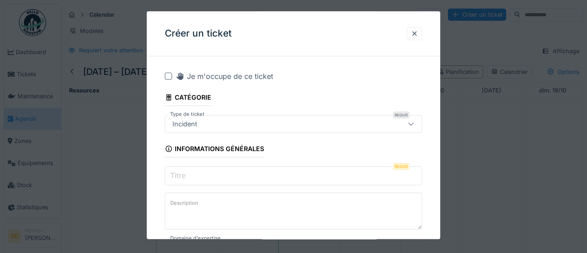
click at [222, 175] on input "Titre" at bounding box center [293, 176] width 257 height 19
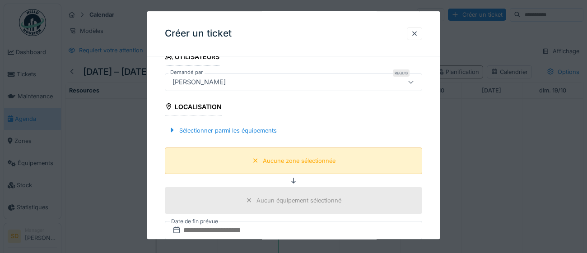
scroll to position [217, 0]
type input "**********"
click at [310, 168] on div "Aucune zone sélectionnée" at bounding box center [293, 160] width 257 height 27
click at [312, 161] on div "Aucune zone sélectionnée" at bounding box center [299, 160] width 73 height 9
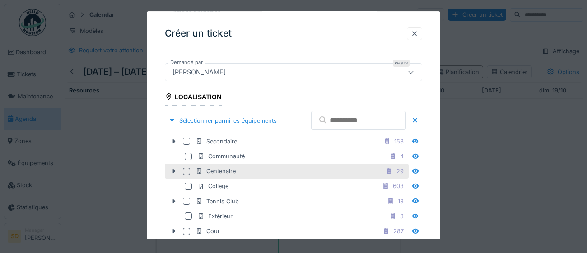
scroll to position [227, 0]
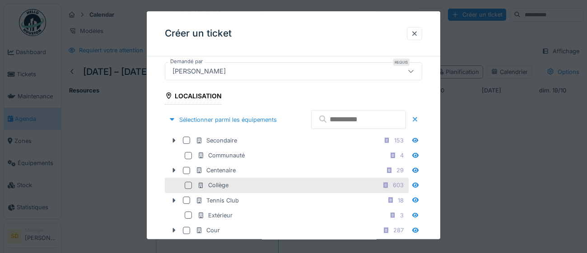
click at [188, 189] on div at bounding box center [188, 185] width 7 height 7
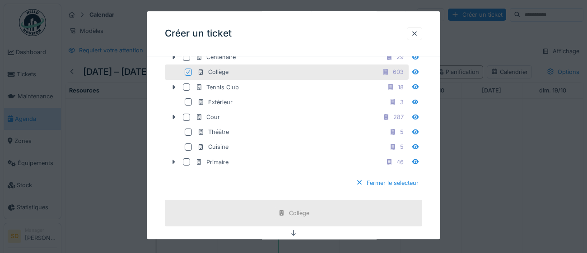
scroll to position [342, 0]
click at [407, 188] on div "Fermer le sélecteur" at bounding box center [387, 182] width 70 height 12
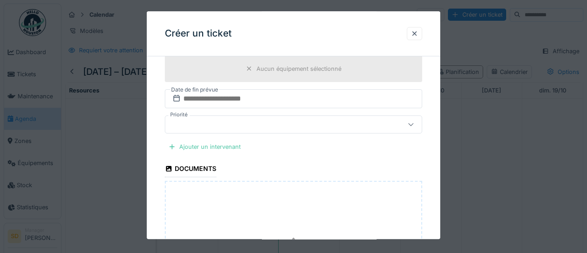
scroll to position [352, 0]
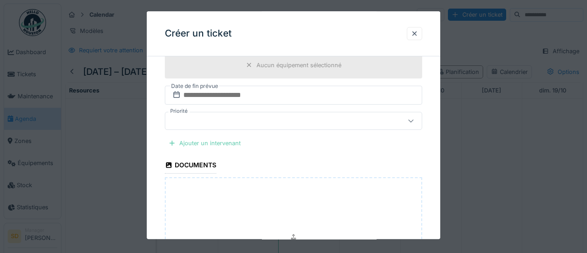
click at [230, 143] on div "Ajouter un intervenant" at bounding box center [204, 143] width 79 height 12
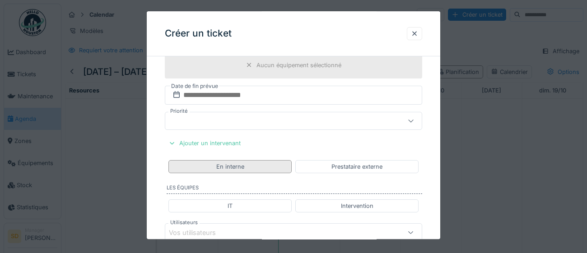
click at [258, 168] on div "En interne" at bounding box center [229, 166] width 123 height 13
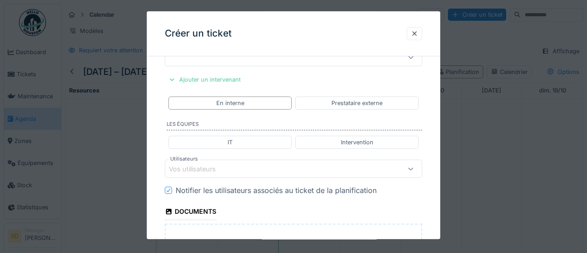
click at [257, 164] on div "Vos utilisateurs" at bounding box center [277, 169] width 217 height 10
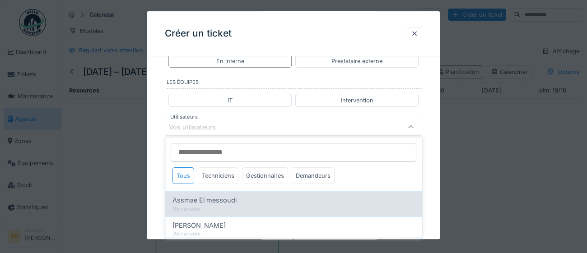
scroll to position [458, 0]
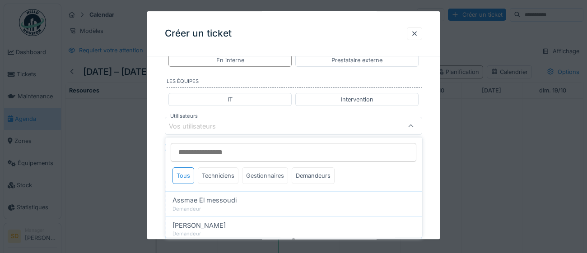
click at [260, 180] on div "Gestionnaires" at bounding box center [265, 176] width 46 height 17
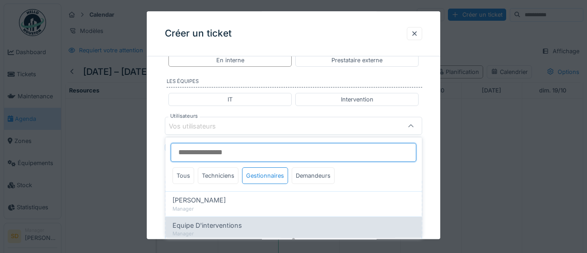
scroll to position [144, 0]
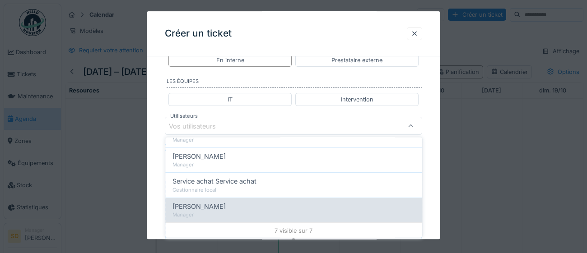
click at [228, 211] on div "Manager" at bounding box center [294, 215] width 242 height 8
type input "****"
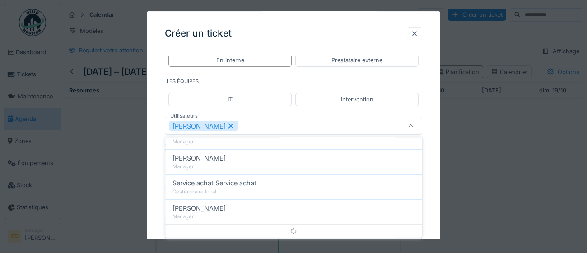
scroll to position [0, 0]
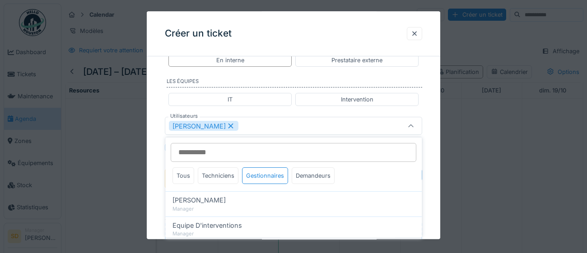
click at [433, 206] on div "**********" at bounding box center [294, 11] width 294 height 813
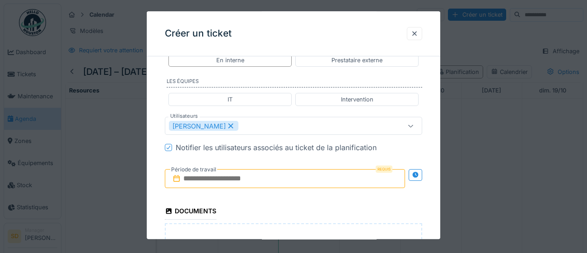
click at [294, 181] on input "text" at bounding box center [285, 179] width 240 height 19
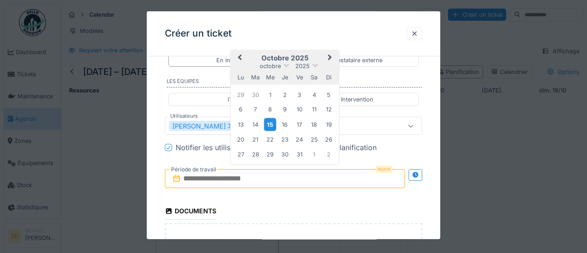
click at [271, 124] on div "15" at bounding box center [270, 124] width 12 height 13
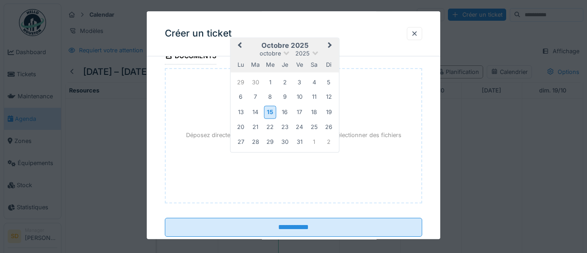
scroll to position [636, 0]
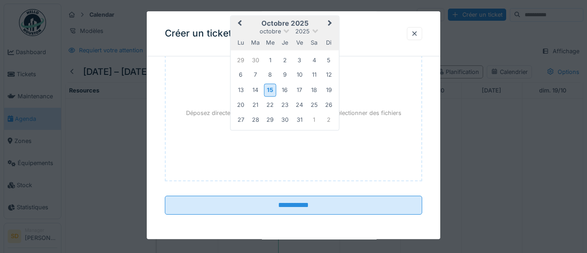
click at [280, 210] on input "**********" at bounding box center [293, 205] width 257 height 19
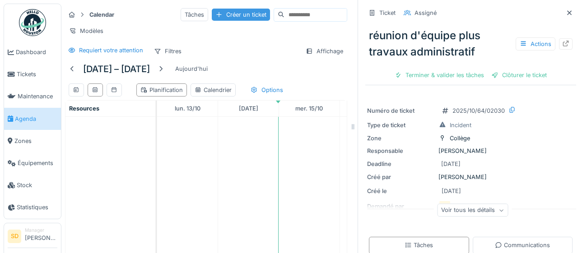
click at [218, 17] on div "Créer un ticket" at bounding box center [241, 15] width 58 height 12
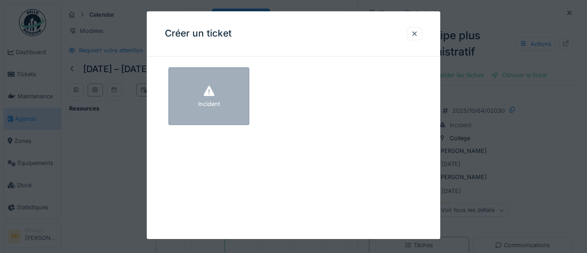
click at [235, 110] on div "Incident" at bounding box center [208, 96] width 81 height 58
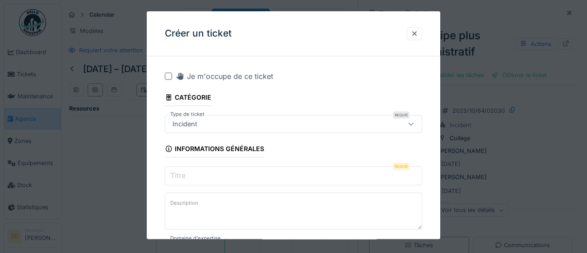
click at [200, 176] on input "Titre" at bounding box center [293, 176] width 257 height 19
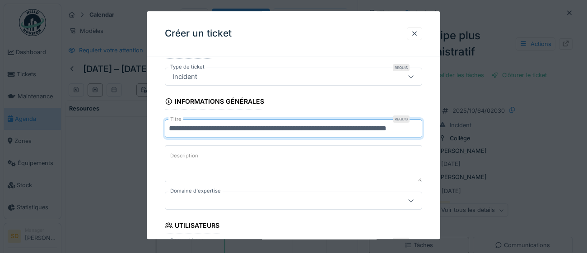
scroll to position [59, 0]
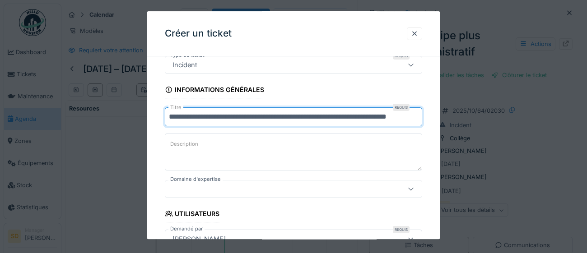
type input "**********"
click at [411, 190] on icon at bounding box center [410, 190] width 7 height 6
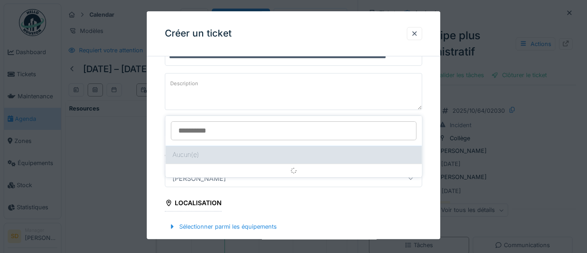
scroll to position [123, 0]
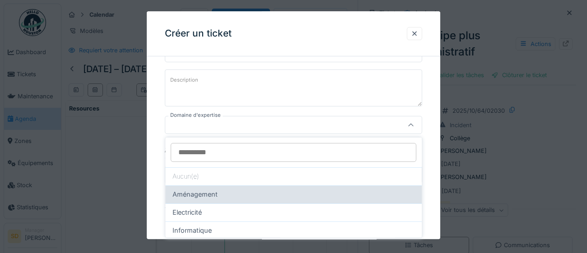
click at [267, 197] on div "Aménagement" at bounding box center [294, 195] width 242 height 10
type input "****"
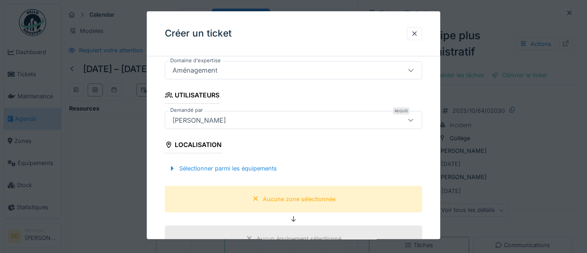
scroll to position [182, 0]
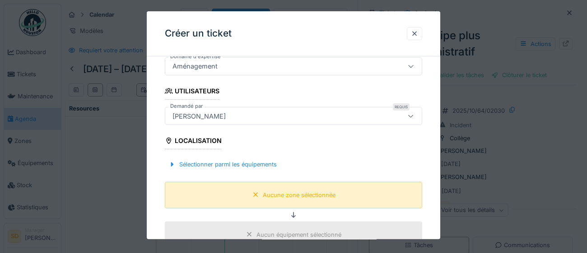
click at [295, 199] on div "Aucune zone sélectionnée" at bounding box center [294, 195] width 90 height 11
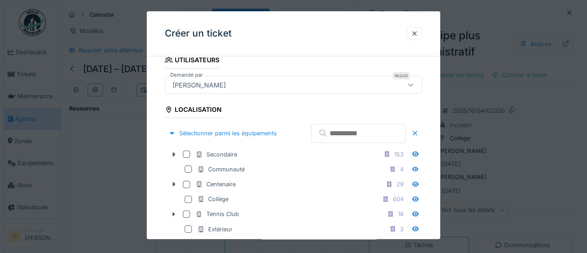
scroll to position [214, 0]
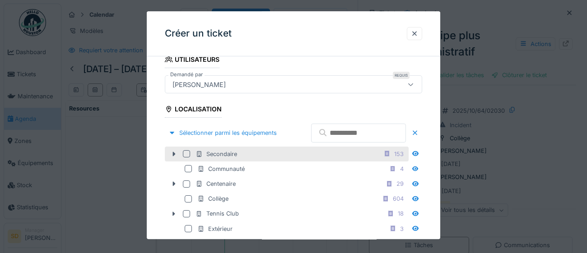
click at [187, 158] on div at bounding box center [186, 153] width 7 height 7
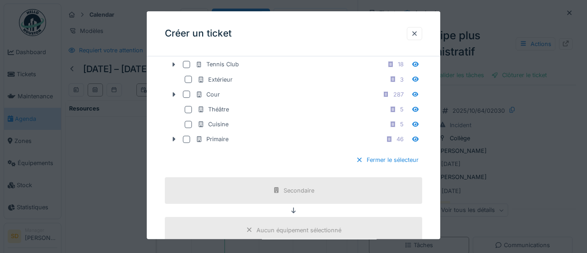
scroll to position [372, 0]
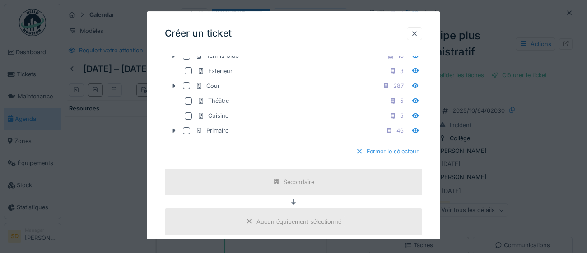
click at [360, 156] on div at bounding box center [359, 152] width 7 height 9
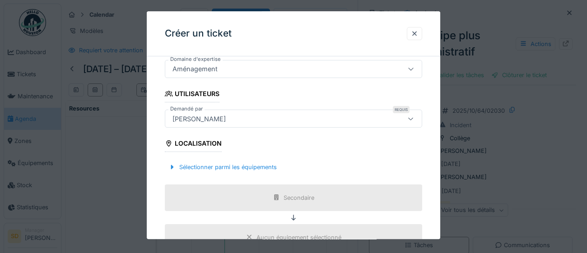
scroll to position [181, 0]
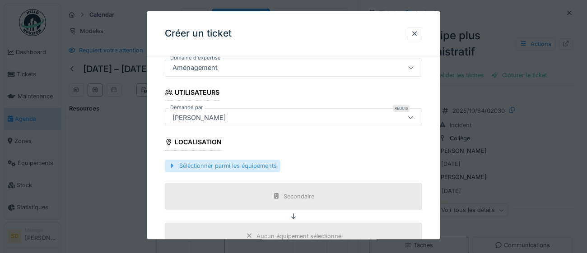
click at [233, 169] on div "Sélectionner parmi les équipements" at bounding box center [223, 166] width 116 height 12
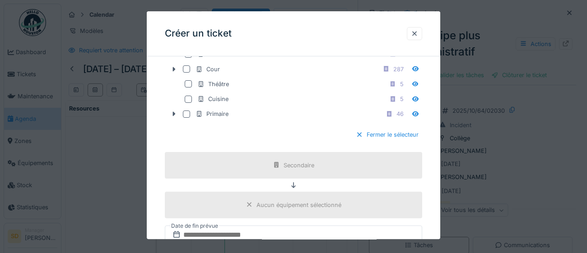
scroll to position [467, 0]
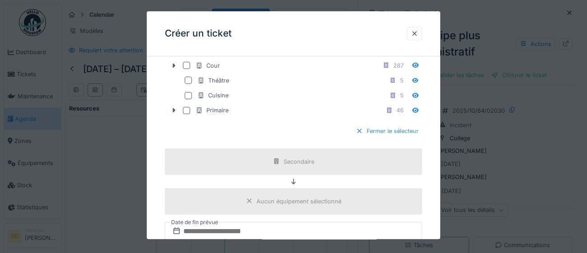
click at [371, 138] on div "Fermer le sélecteur" at bounding box center [387, 132] width 70 height 12
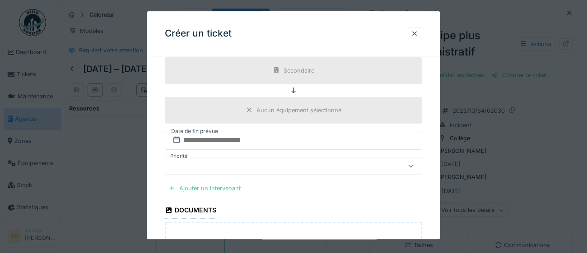
scroll to position [318, 0]
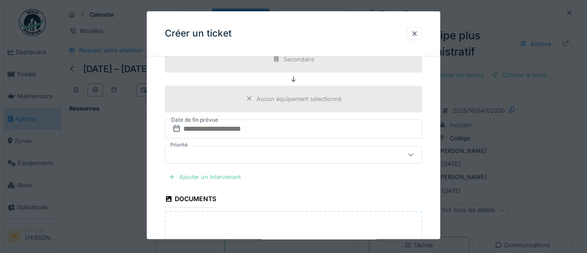
click at [192, 178] on div "Ajouter un intervenant" at bounding box center [204, 177] width 79 height 12
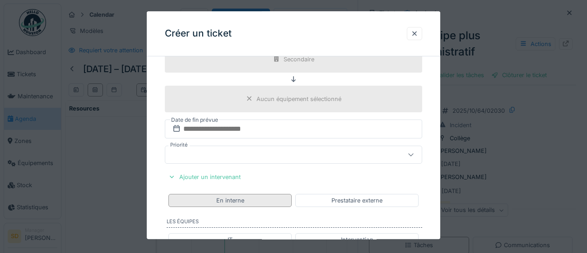
click at [229, 203] on div "En interne" at bounding box center [230, 200] width 28 height 9
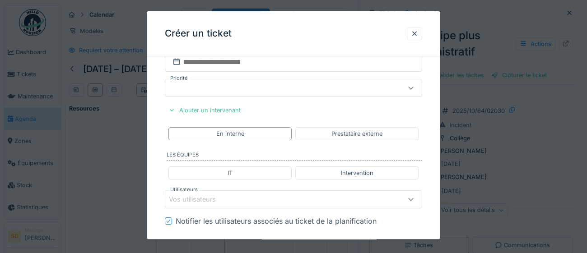
scroll to position [409, 0]
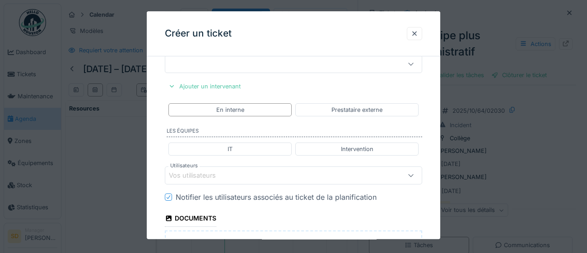
click at [238, 176] on div "Vos utilisateurs" at bounding box center [277, 176] width 217 height 10
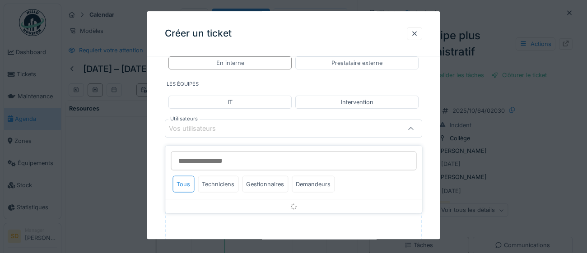
scroll to position [458, 0]
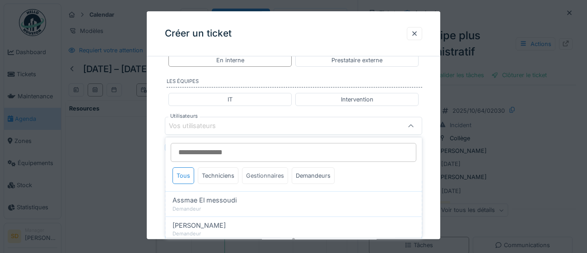
click at [267, 178] on div "Gestionnaires" at bounding box center [265, 176] width 46 height 17
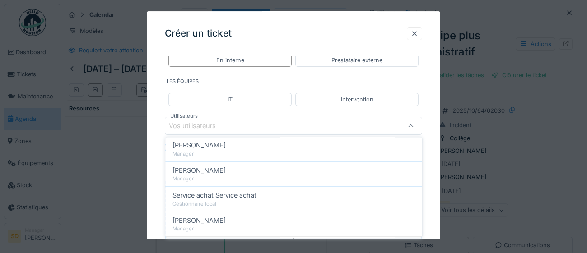
scroll to position [144, 0]
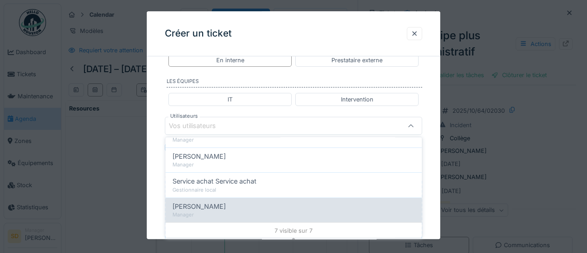
click at [204, 203] on span "[PERSON_NAME]" at bounding box center [199, 206] width 53 height 10
type input "****"
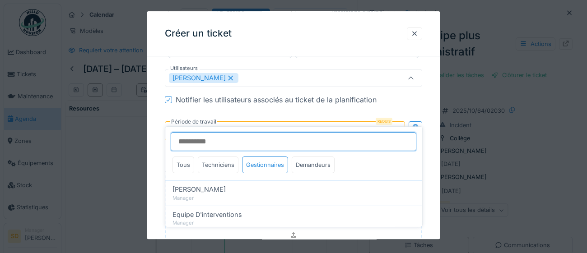
scroll to position [535, 0]
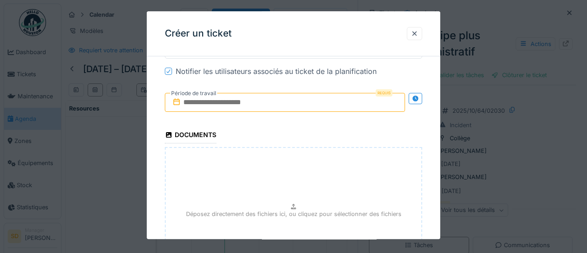
click at [331, 104] on input "text" at bounding box center [285, 102] width 240 height 19
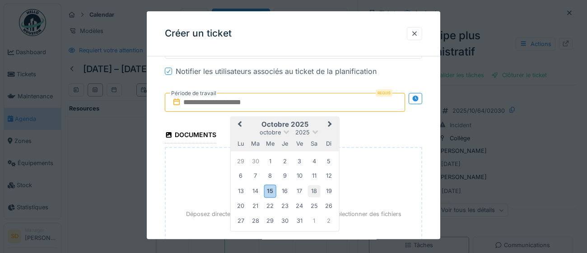
type input "**********"
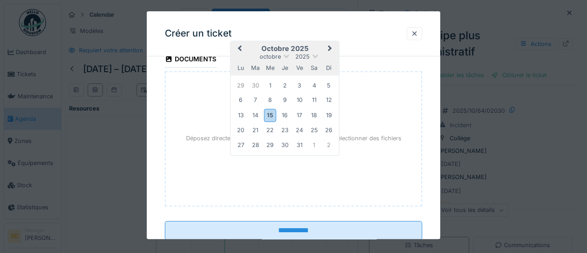
scroll to position [636, 0]
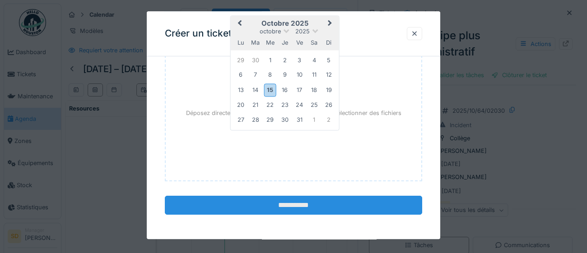
click at [294, 206] on input "**********" at bounding box center [293, 205] width 257 height 19
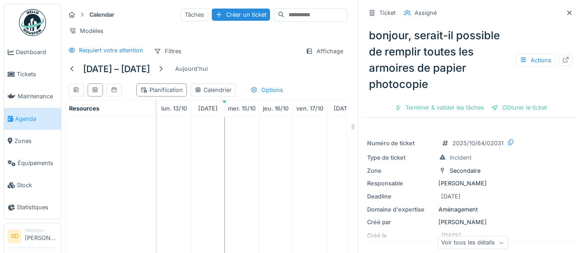
click at [30, 121] on span "Agenda" at bounding box center [36, 119] width 42 height 9
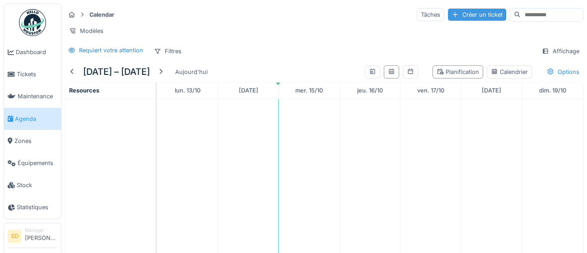
click at [458, 17] on div "Créer un ticket" at bounding box center [477, 15] width 58 height 12
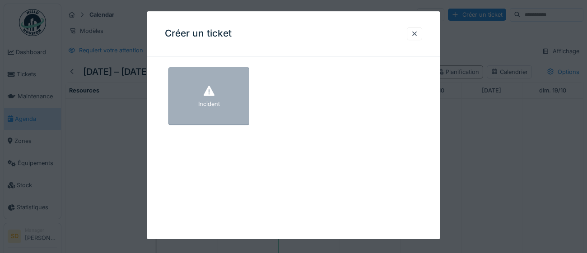
click at [206, 113] on div "Incident" at bounding box center [208, 96] width 81 height 58
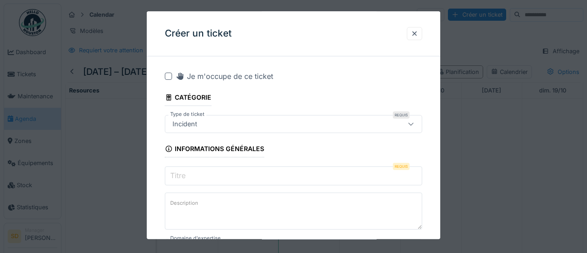
click at [208, 178] on input "Titre" at bounding box center [293, 176] width 257 height 19
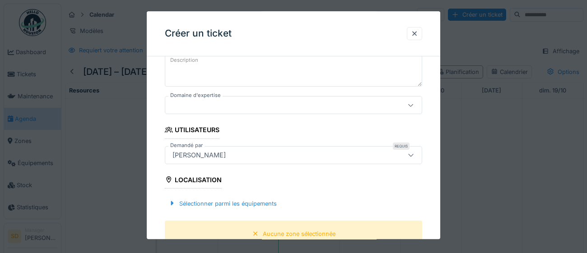
scroll to position [149, 0]
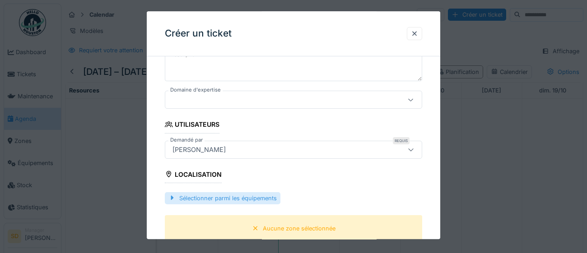
type input "**********"
click at [275, 200] on div "Sélectionner parmi les équipements" at bounding box center [223, 198] width 116 height 12
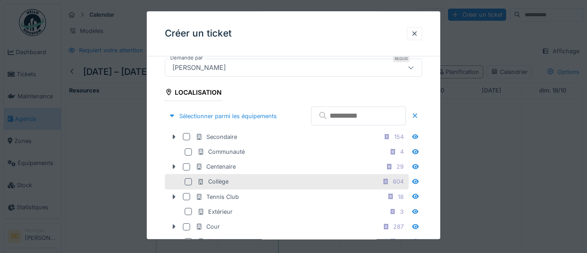
scroll to position [232, 0]
click at [187, 184] on div at bounding box center [188, 180] width 7 height 7
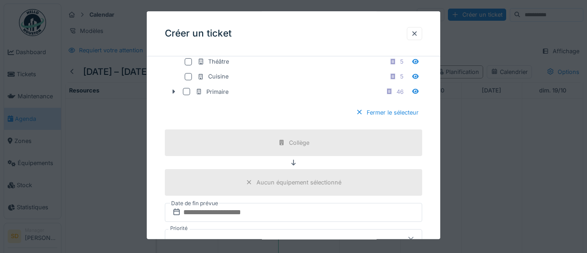
scroll to position [411, 0]
click at [393, 118] on div "Fermer le sélecteur" at bounding box center [387, 112] width 70 height 12
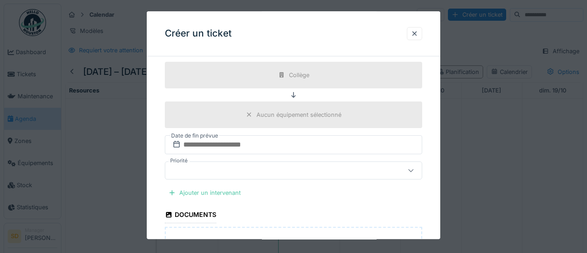
scroll to position [303, 0]
click at [208, 192] on div "Ajouter un intervenant" at bounding box center [204, 192] width 79 height 12
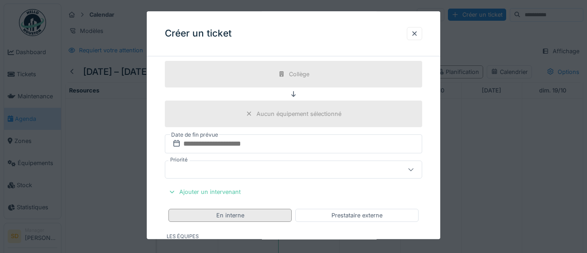
click at [223, 221] on div "En interne" at bounding box center [229, 215] width 123 height 13
click at [238, 217] on div "En interne" at bounding box center [230, 215] width 28 height 9
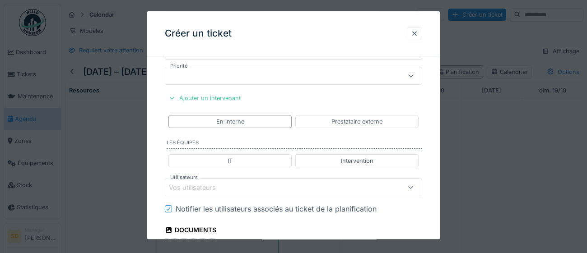
click at [248, 191] on div "Vos utilisateurs" at bounding box center [277, 188] width 217 height 10
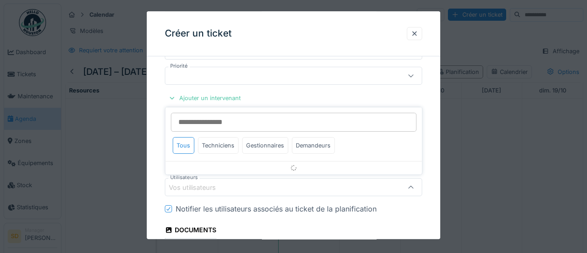
scroll to position [458, 0]
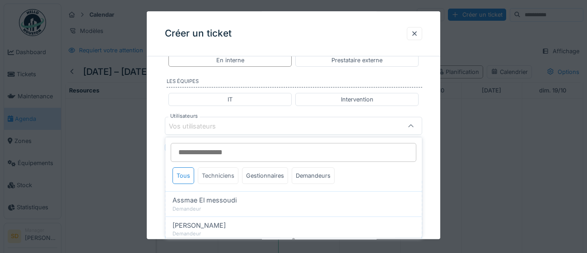
click at [224, 177] on div "Techniciens" at bounding box center [218, 176] width 41 height 17
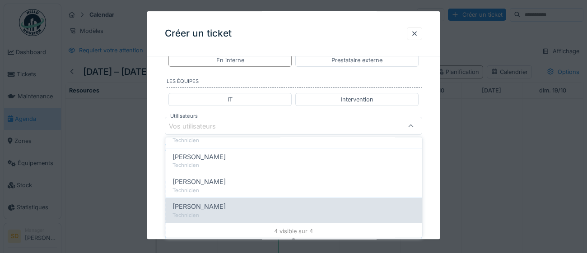
scroll to position [69, 0]
click at [223, 209] on div "[PERSON_NAME]" at bounding box center [294, 206] width 242 height 10
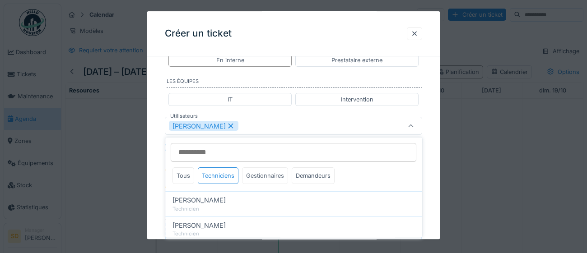
click at [261, 178] on div "Gestionnaires" at bounding box center [265, 176] width 46 height 17
click at [271, 172] on div "Gestionnaires" at bounding box center [265, 176] width 46 height 17
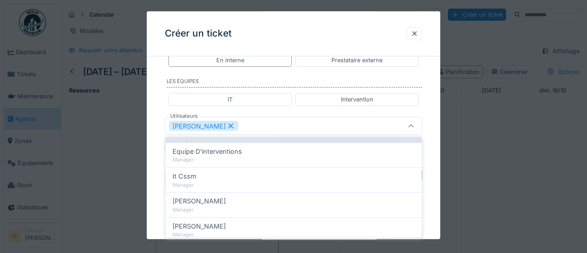
scroll to position [75, 0]
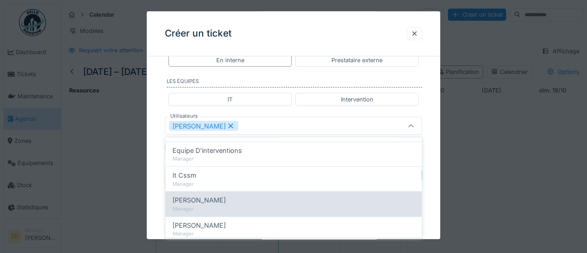
click at [263, 204] on div "[PERSON_NAME] Manager" at bounding box center [293, 204] width 257 height 25
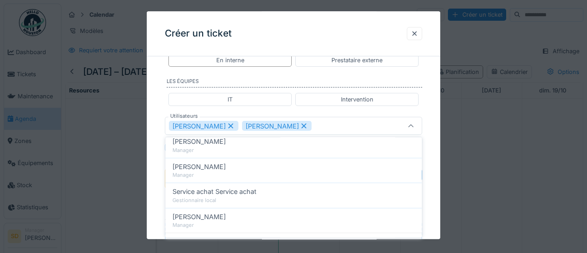
scroll to position [144, 0]
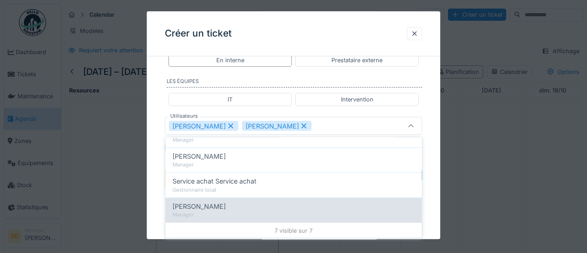
click at [236, 209] on div "[PERSON_NAME]" at bounding box center [294, 206] width 242 height 10
type input "**********"
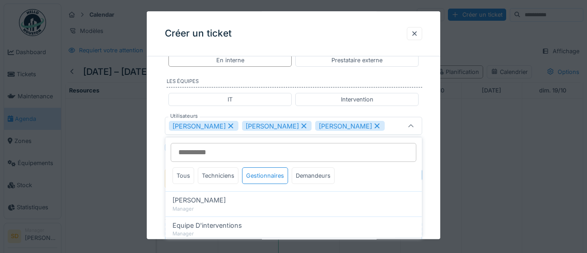
click at [431, 205] on div "**********" at bounding box center [294, 11] width 294 height 813
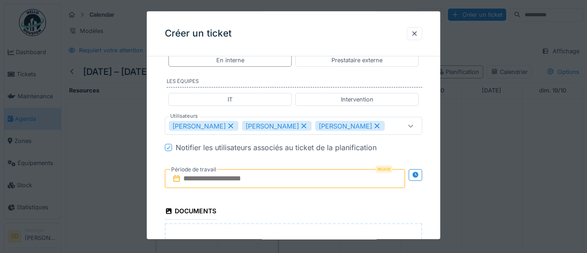
click at [322, 180] on input "text" at bounding box center [285, 179] width 240 height 19
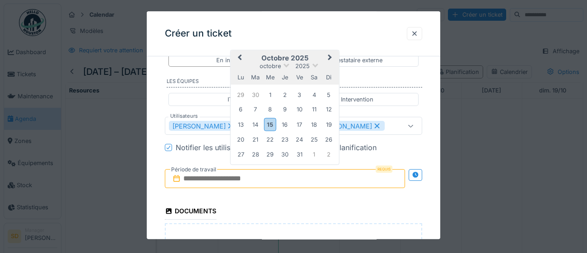
click at [325, 64] on button "Next Month" at bounding box center [331, 58] width 14 height 14
click at [318, 126] on div "15" at bounding box center [314, 125] width 12 height 12
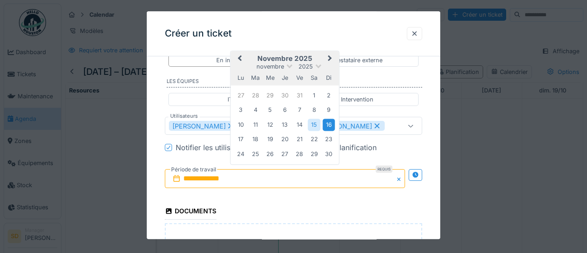
click at [332, 121] on div "16" at bounding box center [329, 125] width 12 height 12
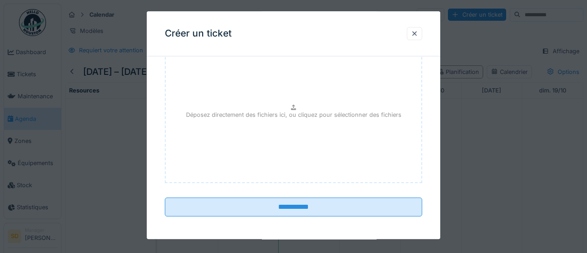
scroll to position [636, 0]
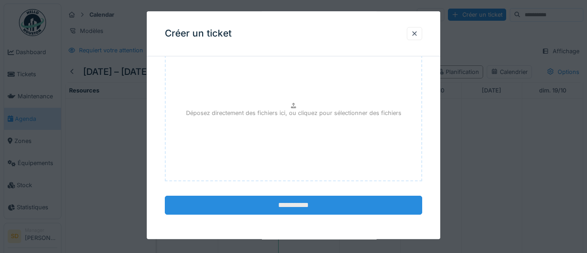
click at [293, 209] on input "**********" at bounding box center [293, 205] width 257 height 19
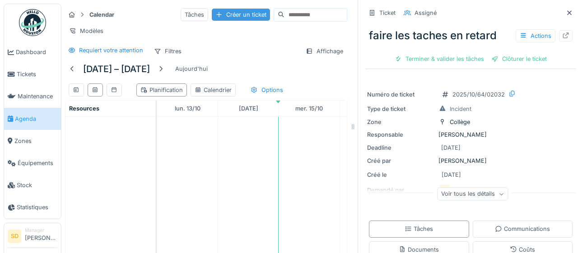
click at [212, 16] on div "Créer un ticket" at bounding box center [241, 15] width 58 height 12
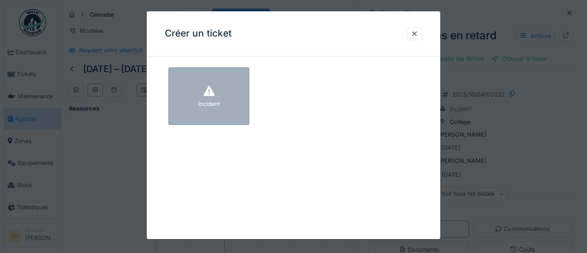
click at [222, 105] on div "Incident" at bounding box center [208, 96] width 81 height 58
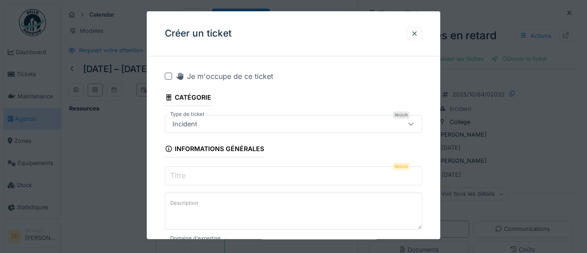
click at [198, 174] on input "Titre" at bounding box center [293, 176] width 257 height 19
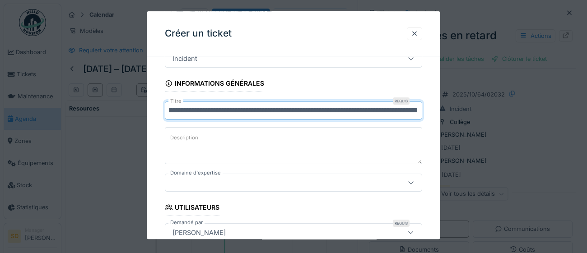
scroll to position [71, 0]
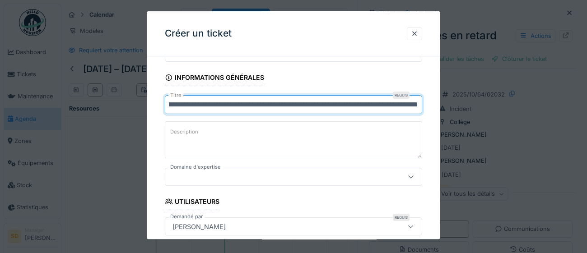
type input "**********"
click at [410, 177] on icon at bounding box center [410, 177] width 5 height 3
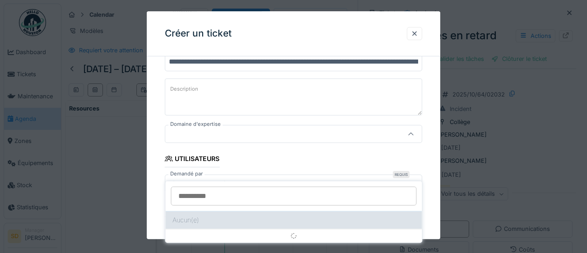
scroll to position [123, 0]
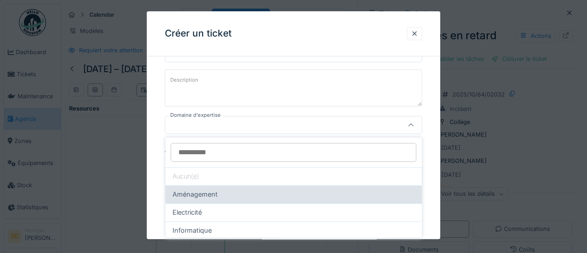
click at [279, 194] on div "Aménagement" at bounding box center [294, 195] width 242 height 10
type input "****"
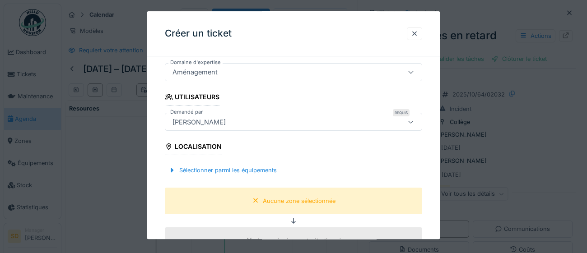
scroll to position [210, 0]
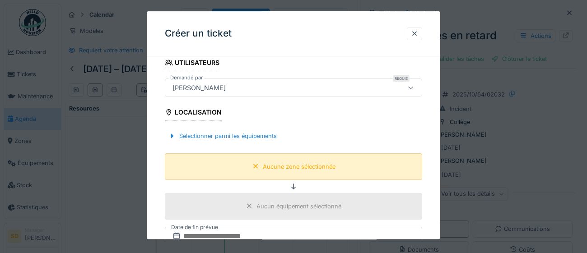
click at [288, 172] on div "Aucune zone sélectionnée" at bounding box center [294, 166] width 90 height 11
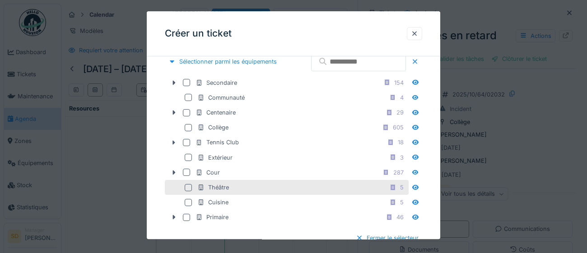
scroll to position [285, 0]
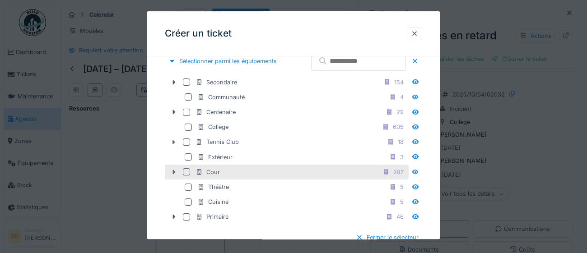
click at [174, 175] on icon at bounding box center [173, 172] width 7 height 6
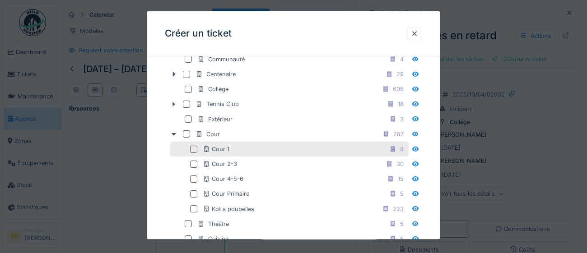
scroll to position [325, 0]
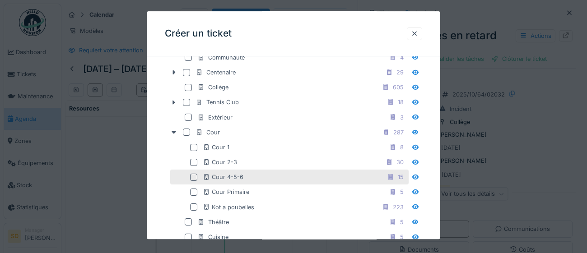
click at [194, 181] on div at bounding box center [193, 177] width 7 height 7
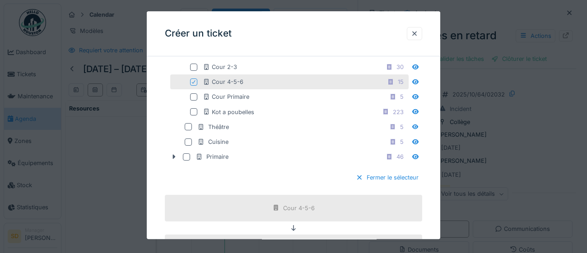
scroll to position [445, 0]
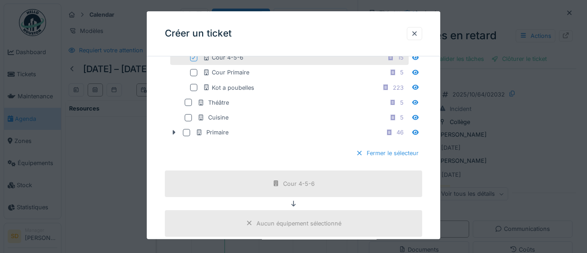
click at [394, 160] on div "Fermer le sélecteur" at bounding box center [387, 154] width 70 height 12
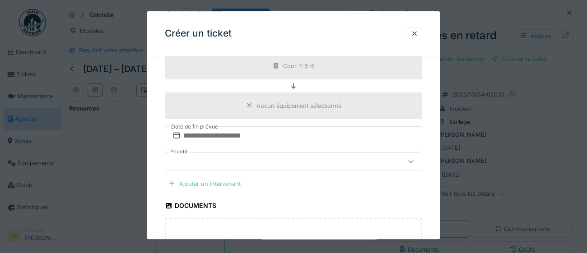
scroll to position [311, 0]
click at [226, 185] on div "Ajouter un intervenant" at bounding box center [204, 184] width 79 height 12
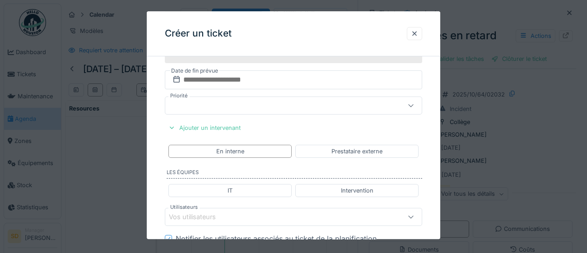
scroll to position [380, 0]
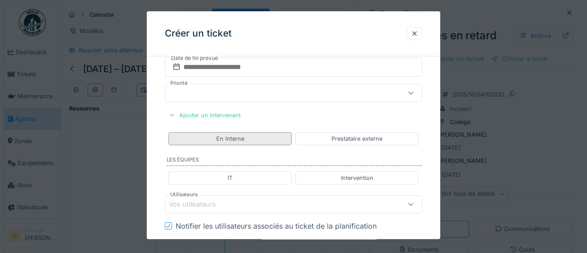
click at [242, 141] on div "En interne" at bounding box center [230, 139] width 28 height 9
click at [243, 210] on div "Vos utilisateurs" at bounding box center [293, 205] width 257 height 18
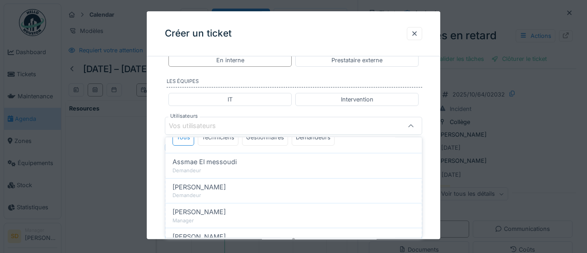
scroll to position [25, 0]
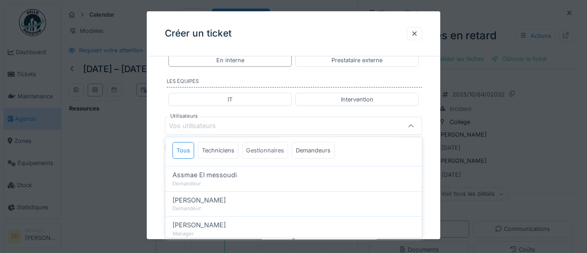
click at [264, 154] on div "Gestionnaires" at bounding box center [265, 150] width 46 height 17
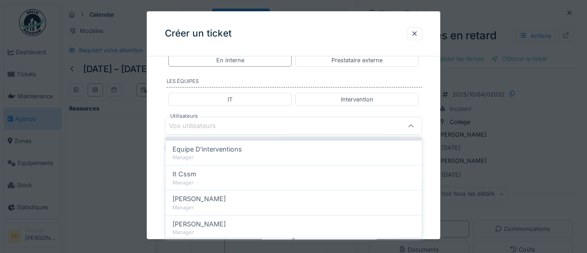
scroll to position [98, 0]
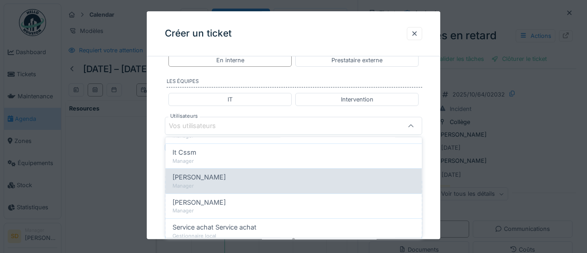
click at [225, 181] on div "[PERSON_NAME]" at bounding box center [294, 178] width 242 height 10
type input "****"
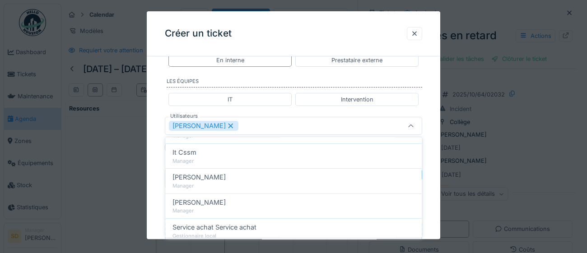
scroll to position [0, 0]
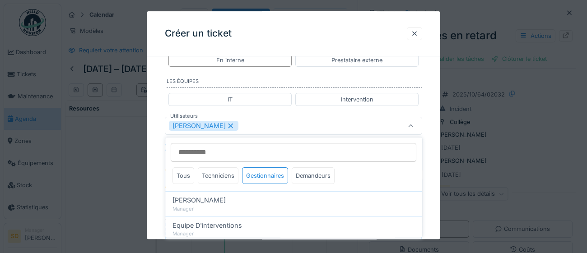
click at [430, 207] on div "**********" at bounding box center [294, 11] width 294 height 813
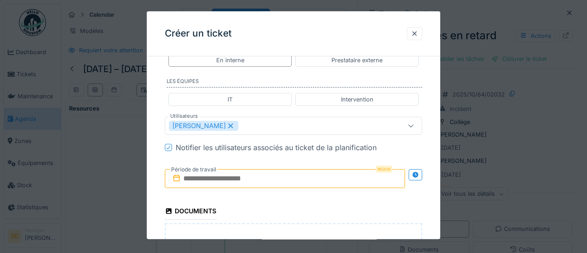
click at [285, 180] on input "text" at bounding box center [285, 178] width 240 height 19
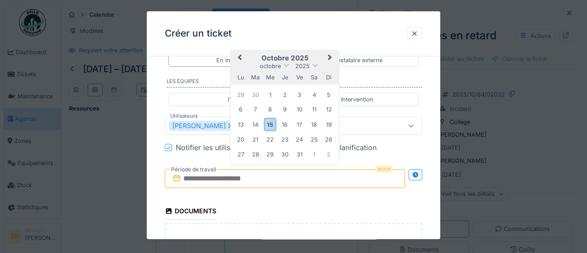
click at [335, 70] on div "lu ma me je ve sa di" at bounding box center [285, 77] width 108 height 14
click at [290, 126] on div "16" at bounding box center [285, 125] width 12 height 12
click at [295, 124] on div "17" at bounding box center [300, 125] width 12 height 12
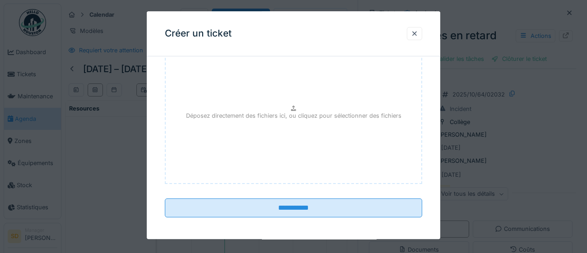
scroll to position [636, 0]
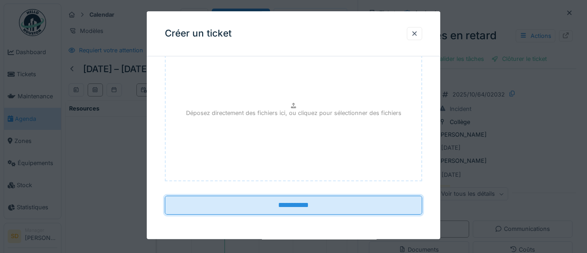
click at [307, 207] on input "**********" at bounding box center [293, 205] width 257 height 19
